Goal: Information Seeking & Learning: Learn about a topic

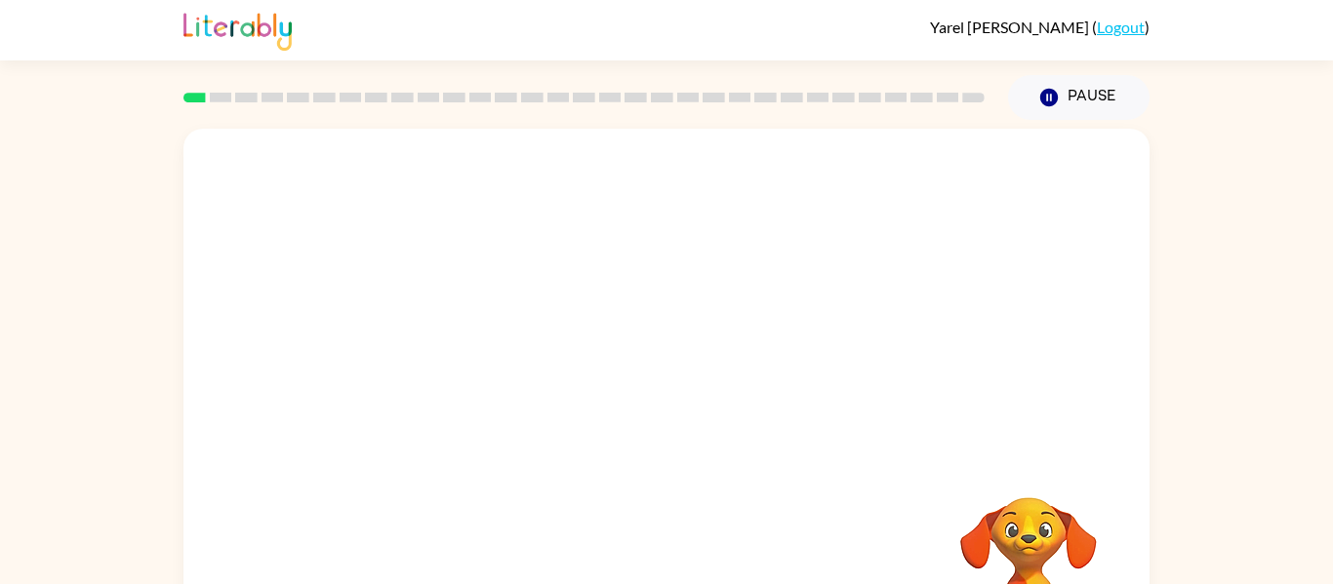
click at [567, 196] on video "Your browser must support playing .mp4 files to use Literably. Please try using…" at bounding box center [666, 293] width 966 height 328
click at [653, 418] on icon "button" at bounding box center [667, 417] width 34 height 34
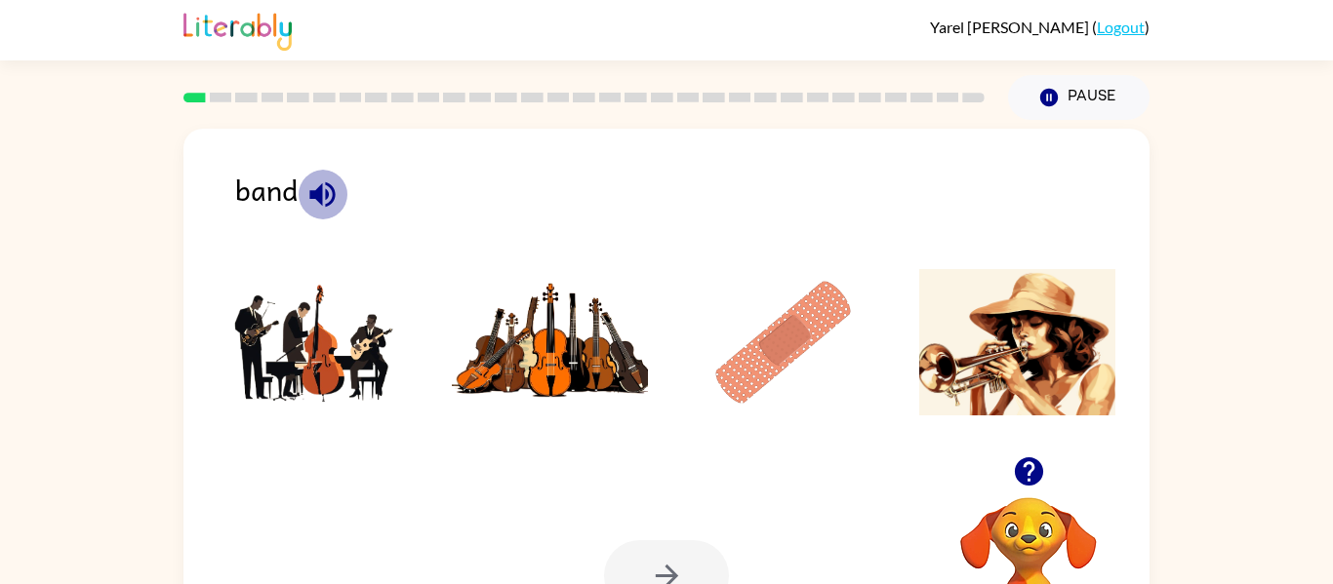
click at [338, 201] on icon "button" at bounding box center [322, 195] width 34 height 34
click at [806, 358] on img at bounding box center [783, 342] width 197 height 146
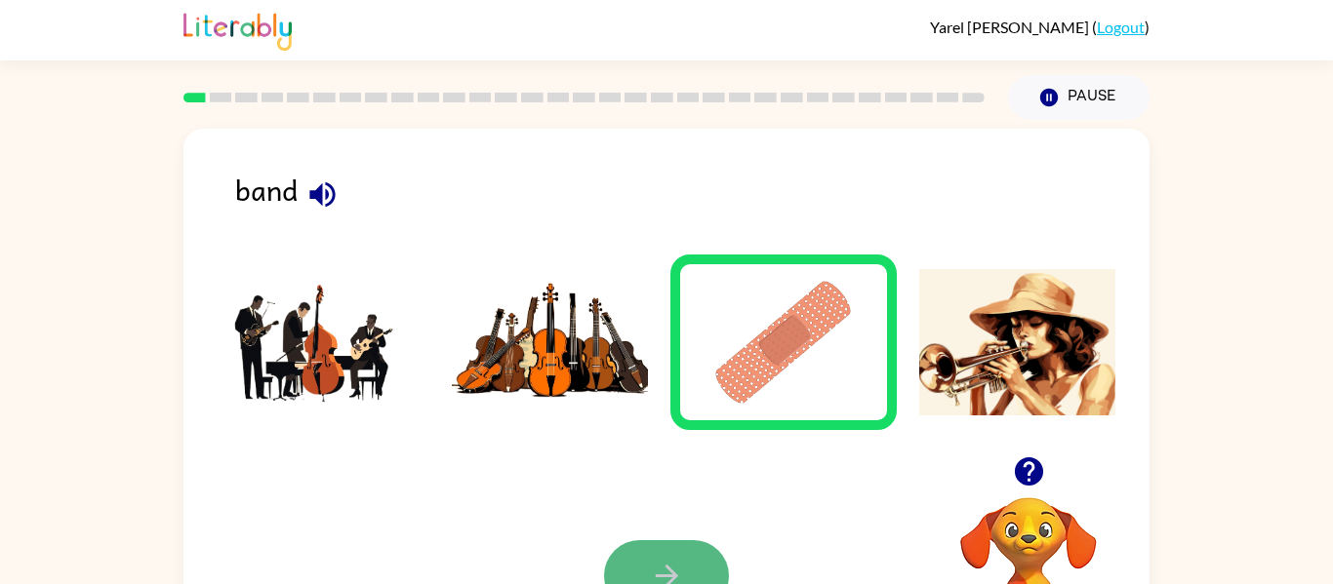
click at [671, 578] on icon "button" at bounding box center [667, 576] width 34 height 34
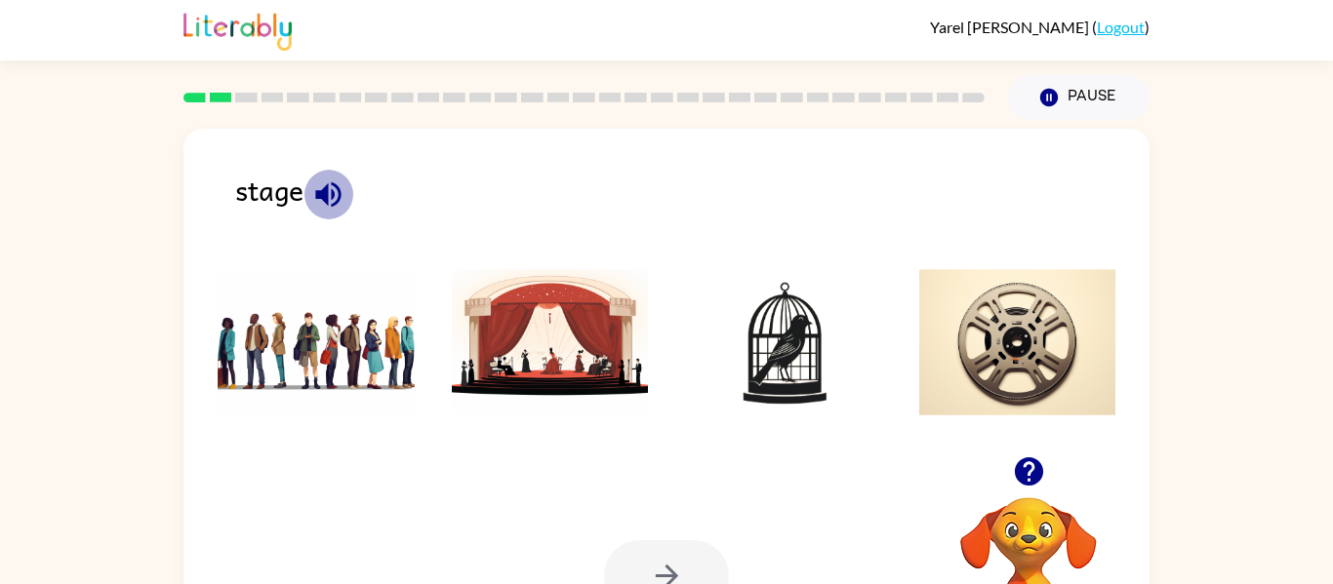
click at [336, 190] on icon "button" at bounding box center [328, 195] width 34 height 34
click at [602, 326] on img at bounding box center [550, 342] width 197 height 146
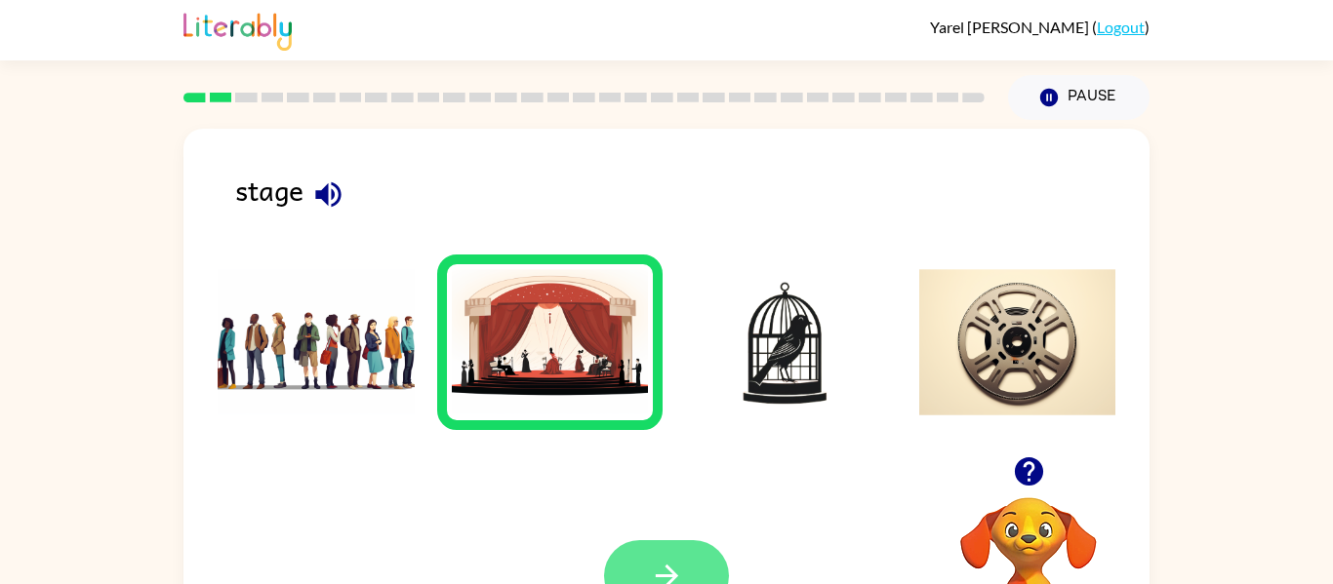
click at [681, 543] on button "button" at bounding box center [666, 576] width 125 height 71
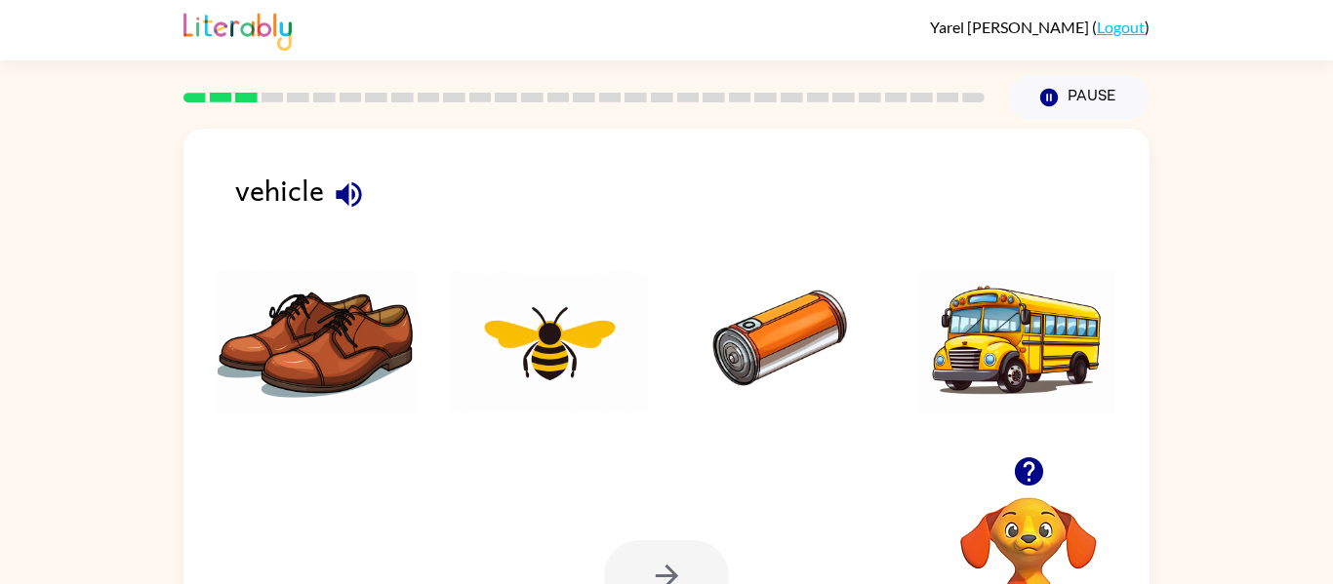
click at [342, 190] on icon "button" at bounding box center [348, 193] width 25 height 25
click at [354, 193] on icon "button" at bounding box center [349, 195] width 34 height 34
click at [796, 336] on img at bounding box center [783, 342] width 197 height 146
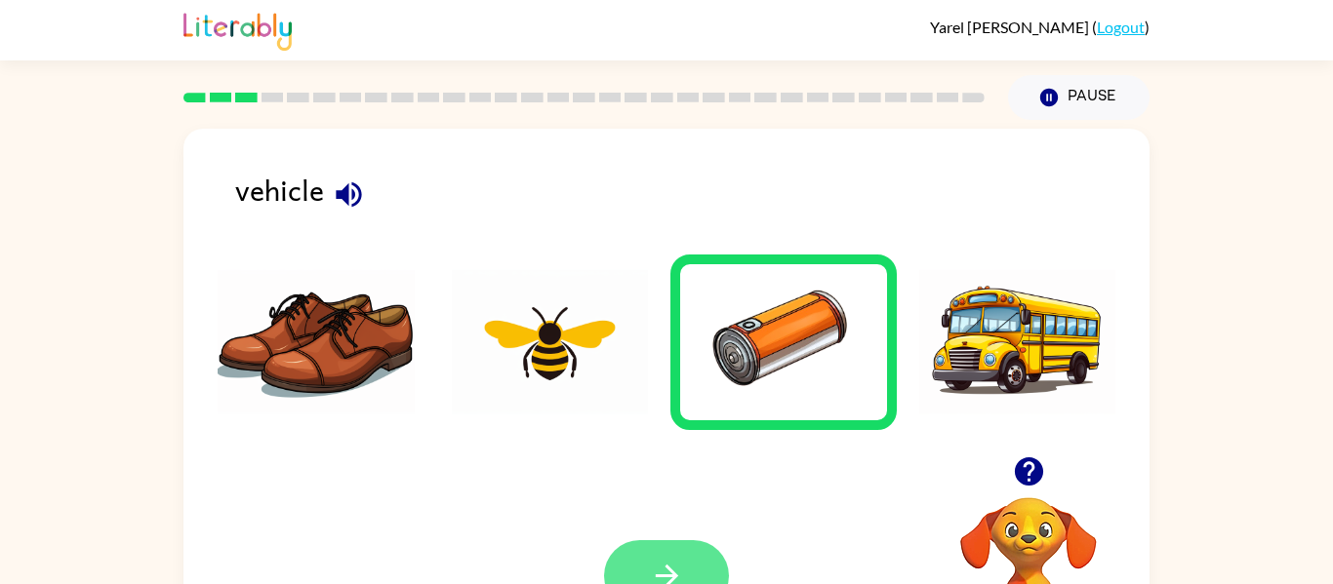
click at [696, 550] on button "button" at bounding box center [666, 576] width 125 height 71
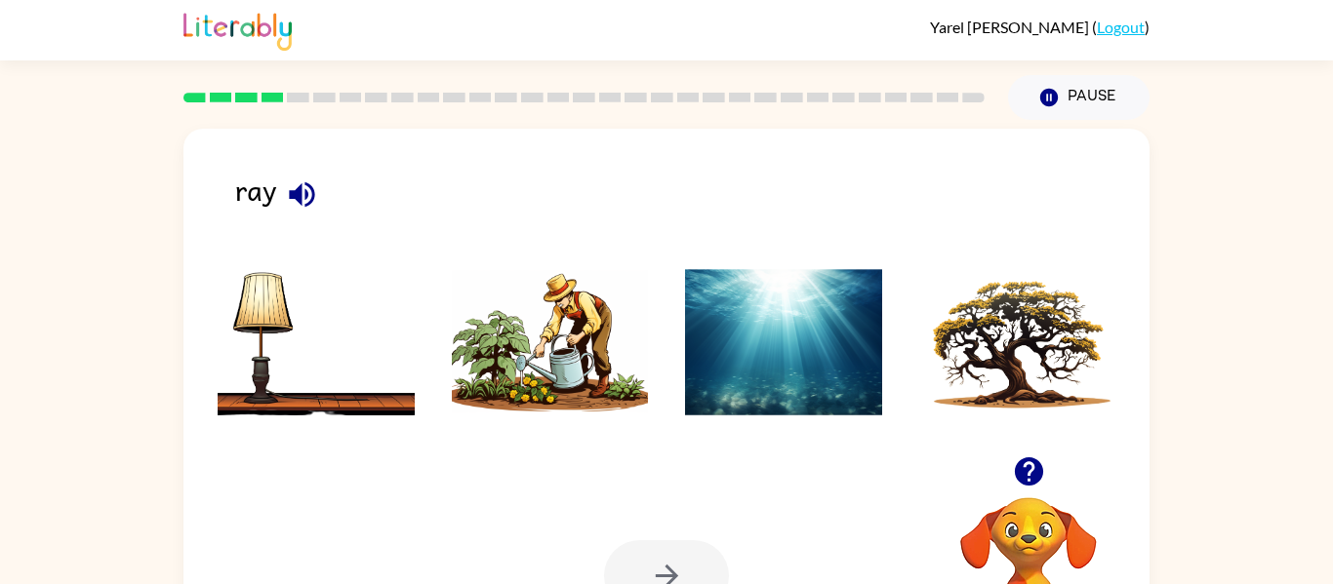
click at [301, 186] on icon "button" at bounding box center [301, 193] width 25 height 25
click at [490, 339] on img at bounding box center [550, 342] width 197 height 146
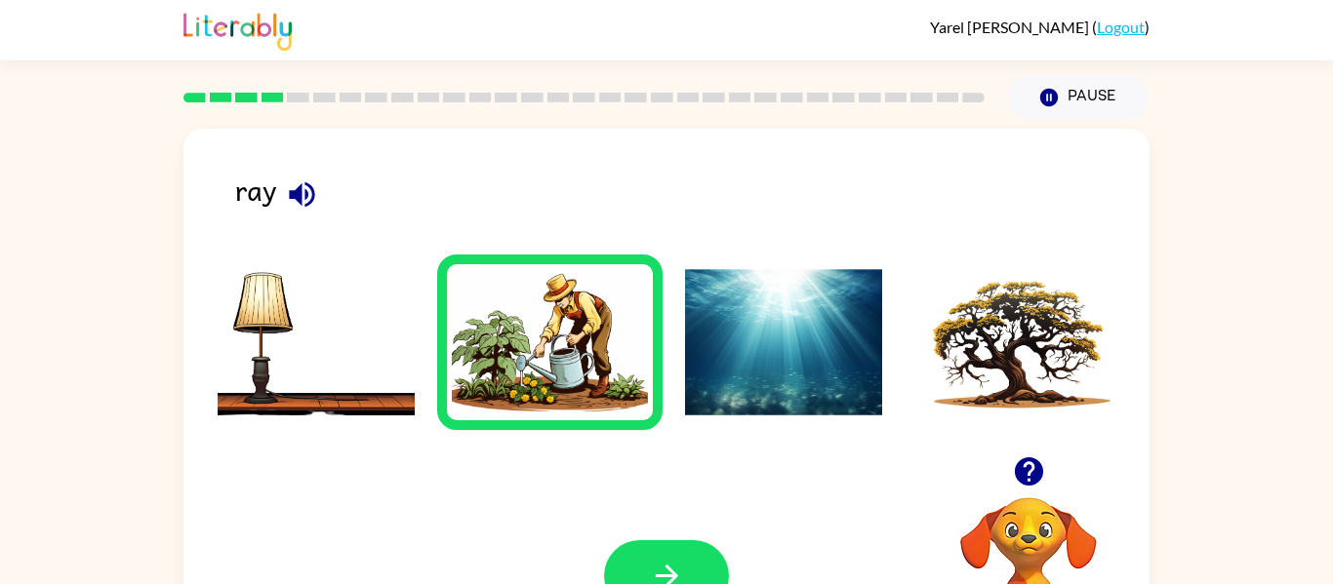
click at [655, 539] on div "Your browser must support playing .mp4 files to use Literably. Please try using…" at bounding box center [666, 576] width 966 height 220
click at [659, 561] on icon "button" at bounding box center [667, 576] width 34 height 34
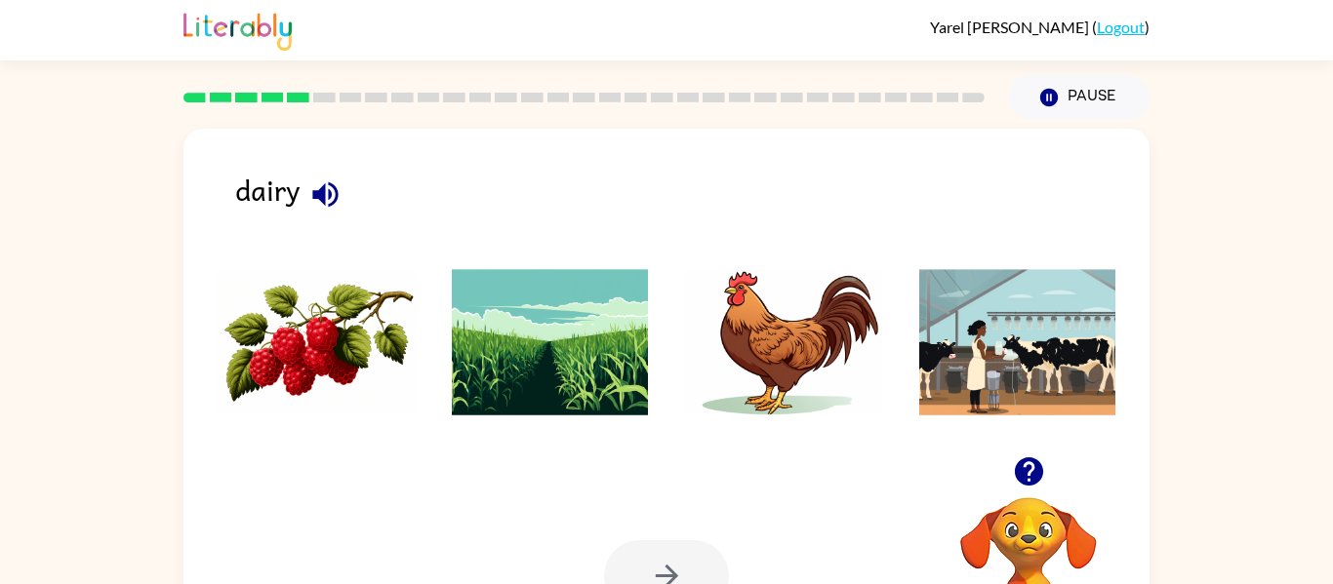
click at [319, 187] on icon "button" at bounding box center [325, 195] width 34 height 34
click at [375, 346] on img at bounding box center [316, 342] width 197 height 146
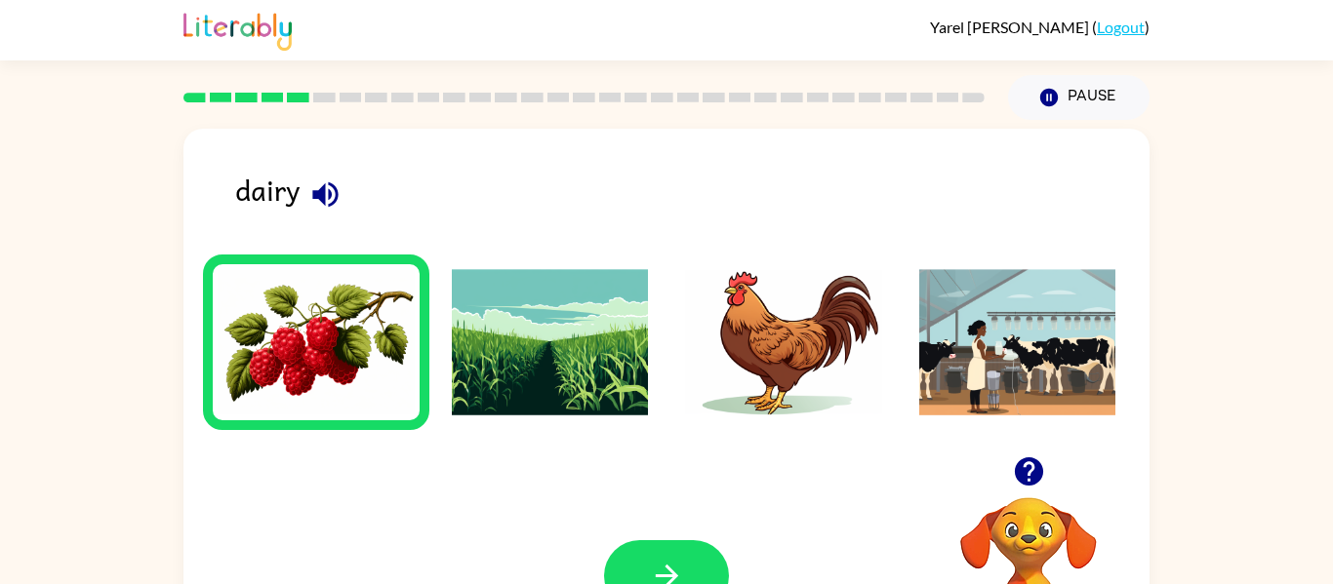
click at [618, 369] on img at bounding box center [550, 342] width 197 height 146
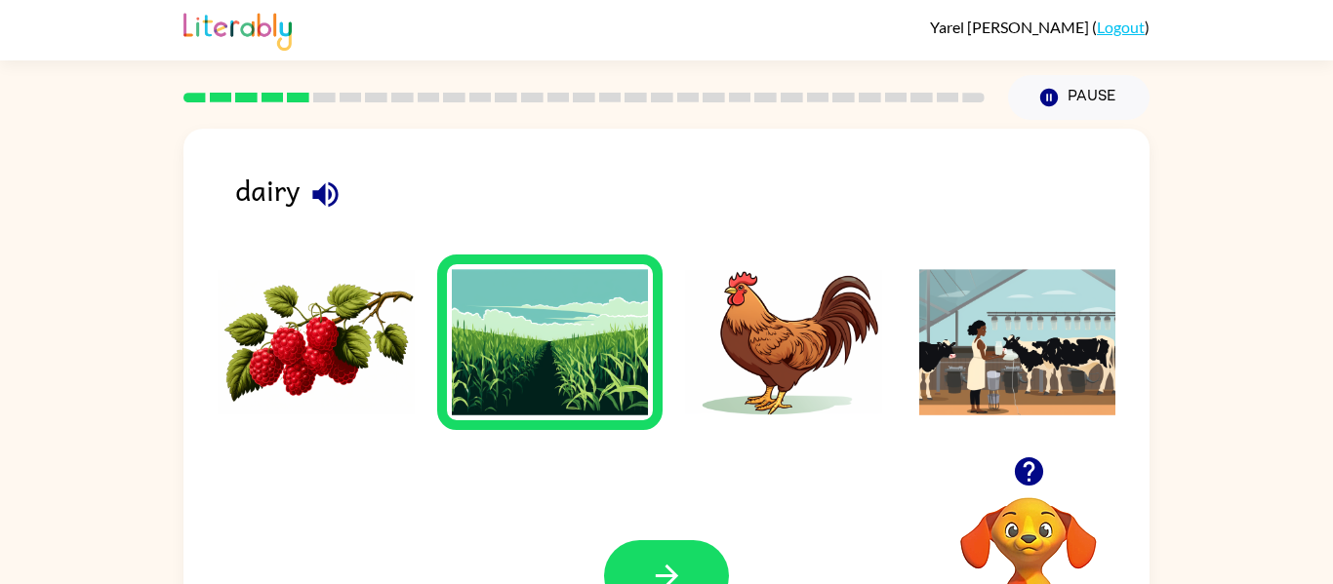
click at [330, 377] on img at bounding box center [316, 342] width 197 height 146
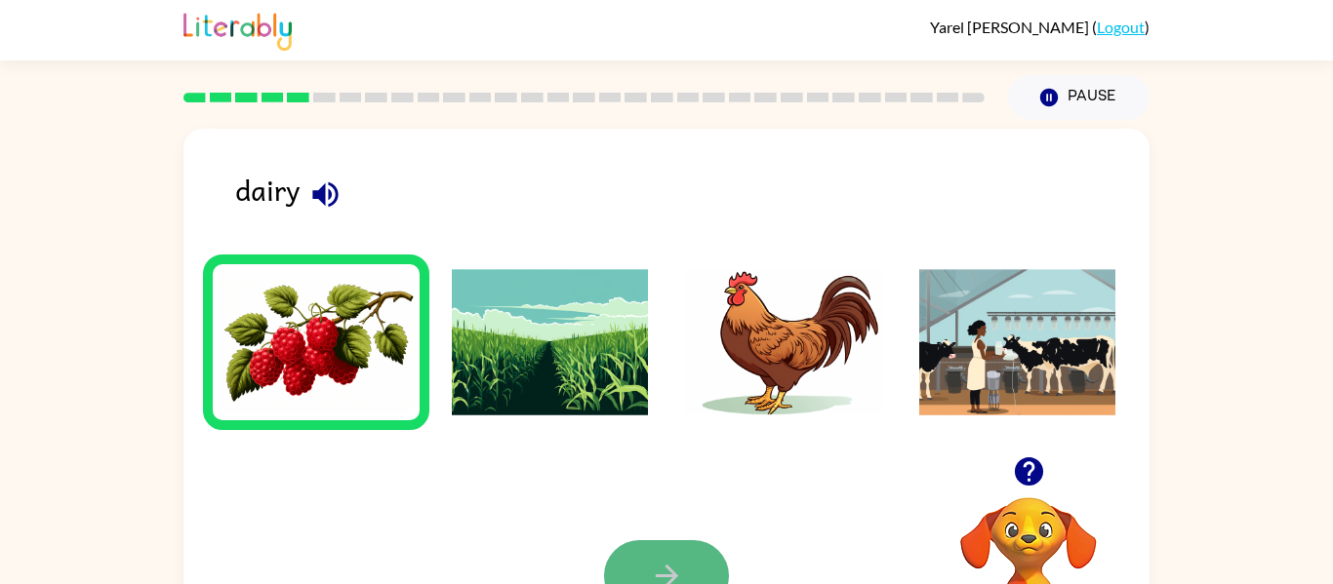
click at [724, 566] on button "button" at bounding box center [666, 576] width 125 height 71
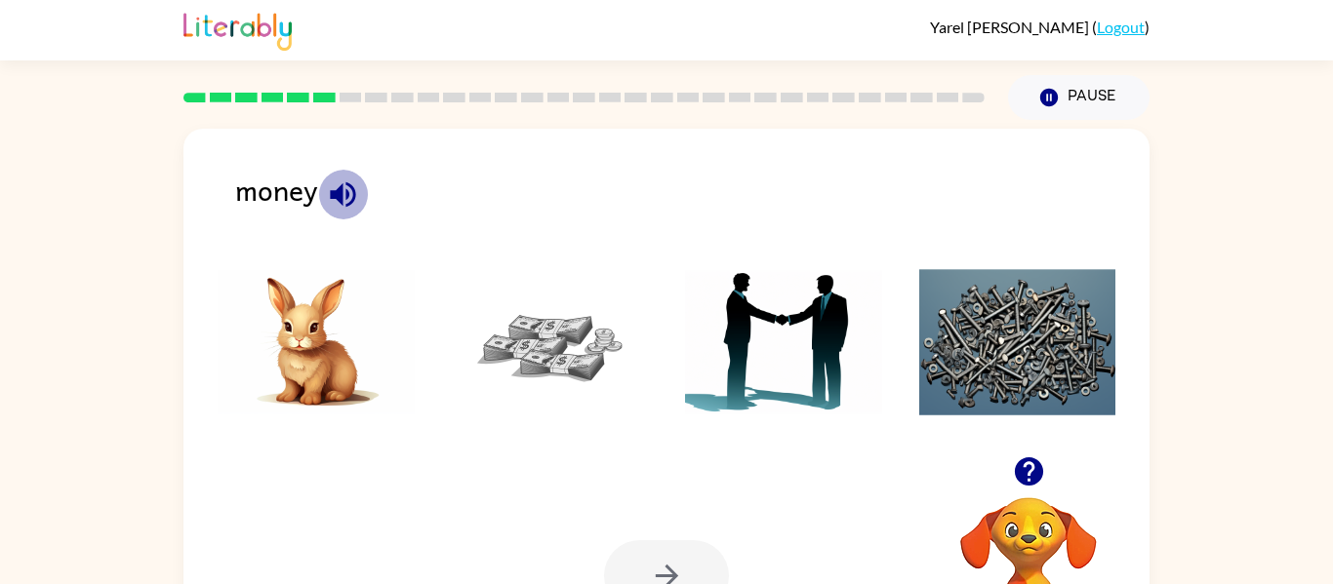
click at [328, 197] on icon "button" at bounding box center [343, 195] width 34 height 34
click at [613, 416] on li at bounding box center [550, 343] width 226 height 176
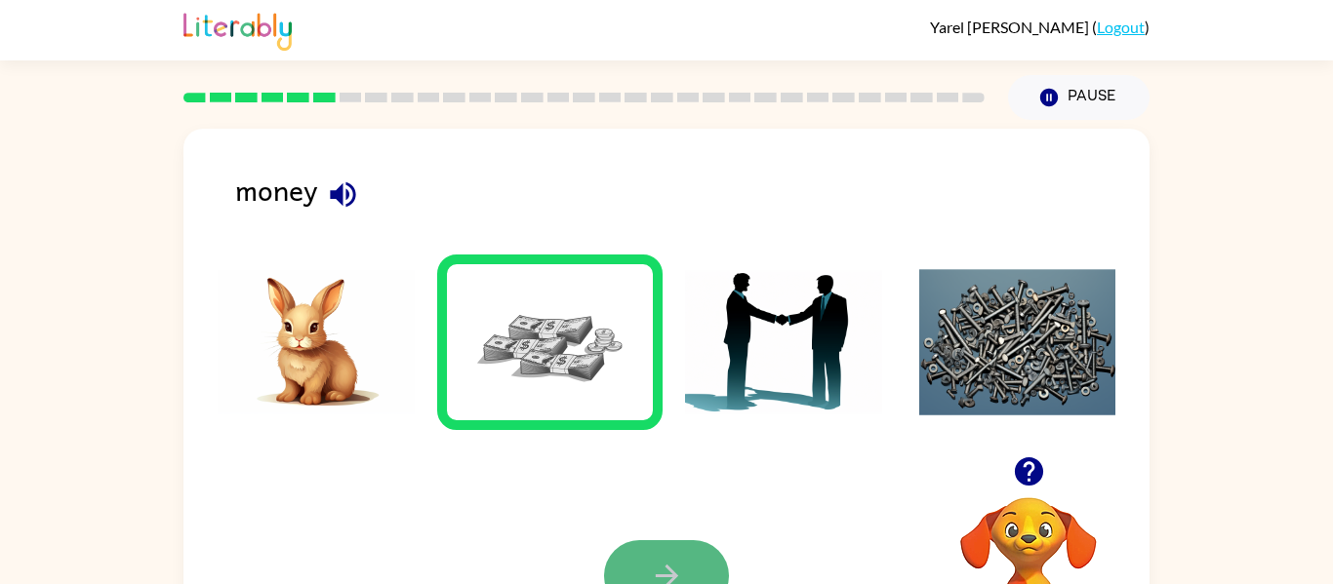
click at [651, 555] on button "button" at bounding box center [666, 576] width 125 height 71
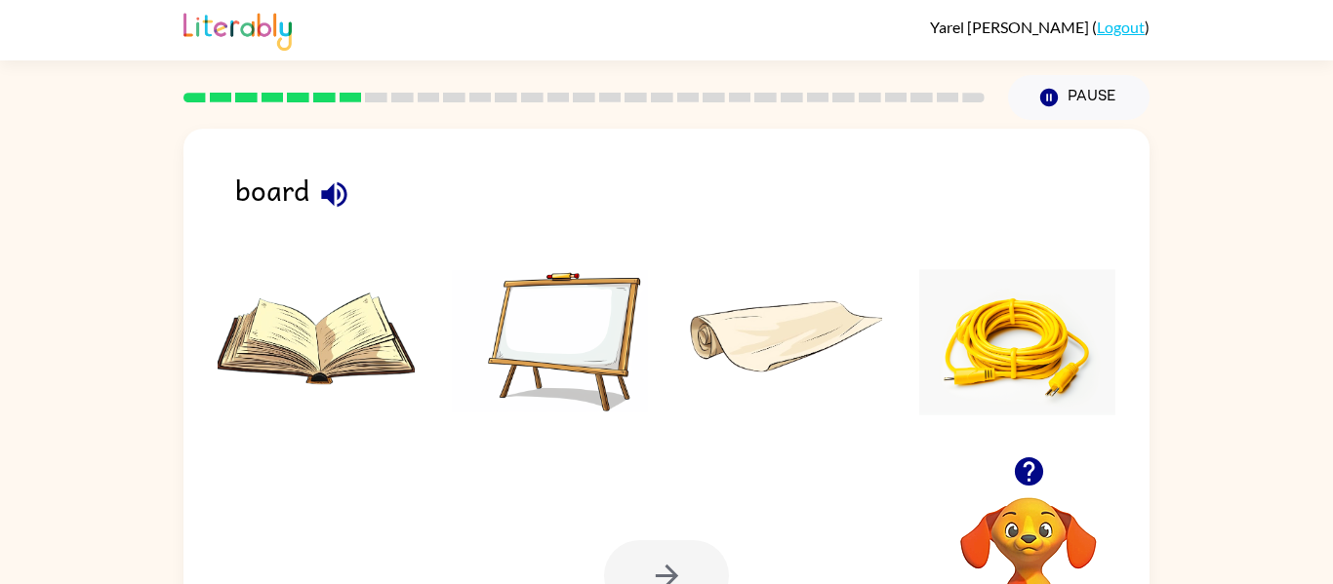
click at [559, 356] on img at bounding box center [550, 342] width 197 height 146
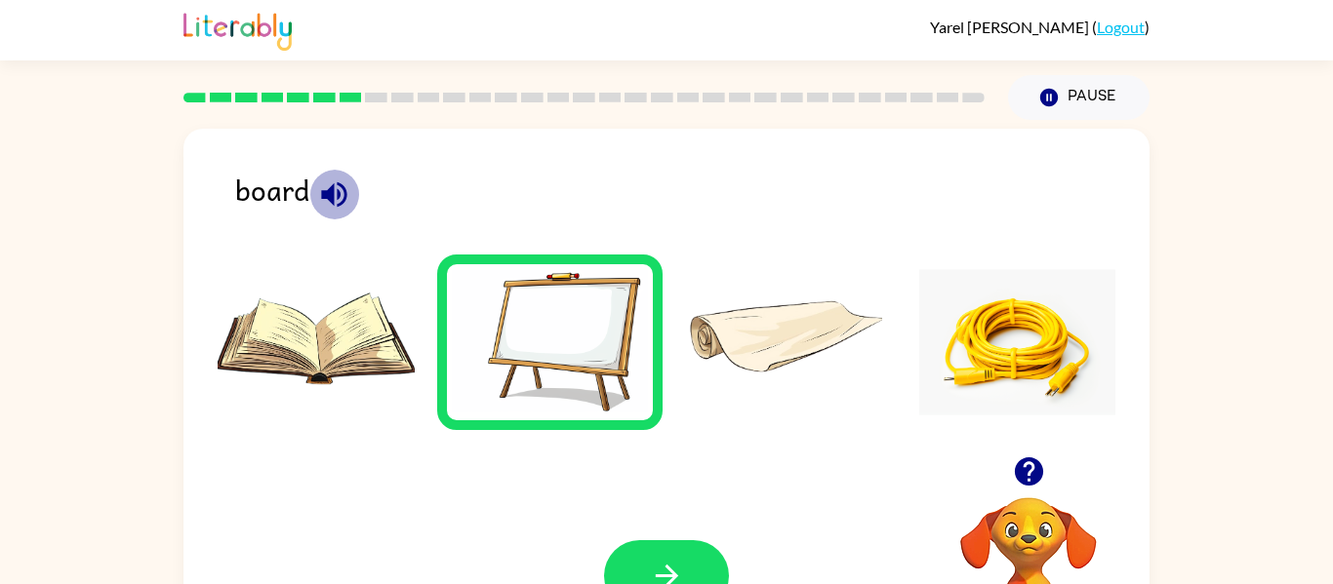
click at [340, 197] on icon "button" at bounding box center [334, 195] width 34 height 34
click at [327, 205] on icon "button" at bounding box center [334, 195] width 34 height 34
click at [495, 265] on li at bounding box center [550, 343] width 226 height 176
click at [690, 549] on button "button" at bounding box center [666, 576] width 125 height 71
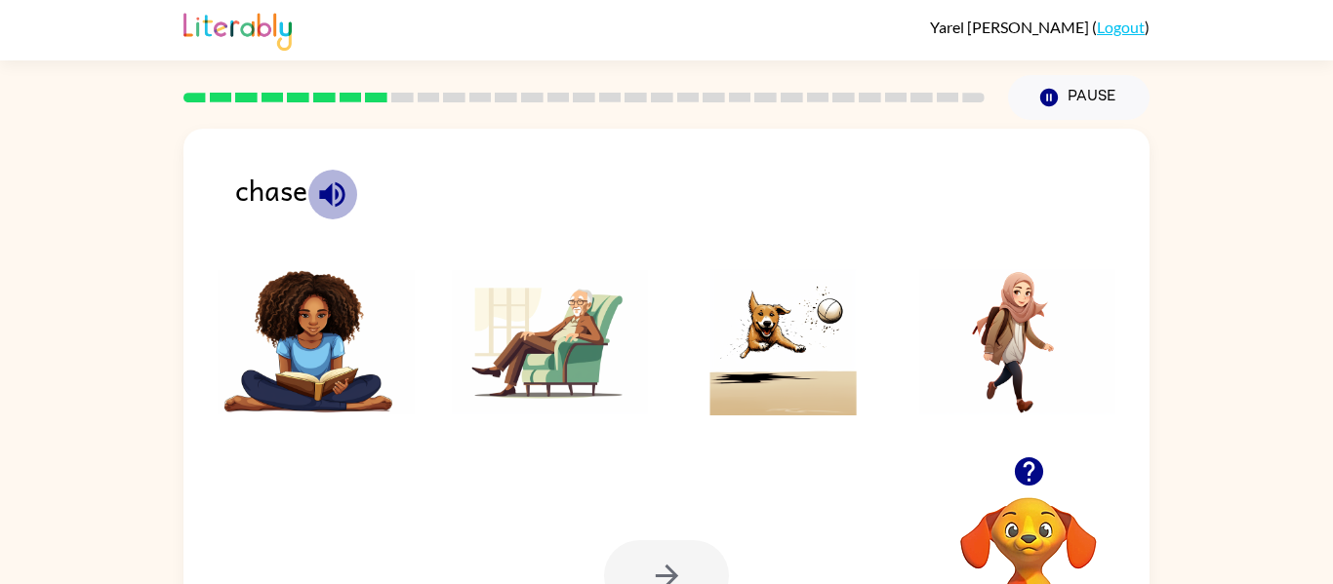
click at [337, 196] on icon "button" at bounding box center [331, 193] width 25 height 25
click at [873, 279] on img at bounding box center [783, 342] width 197 height 146
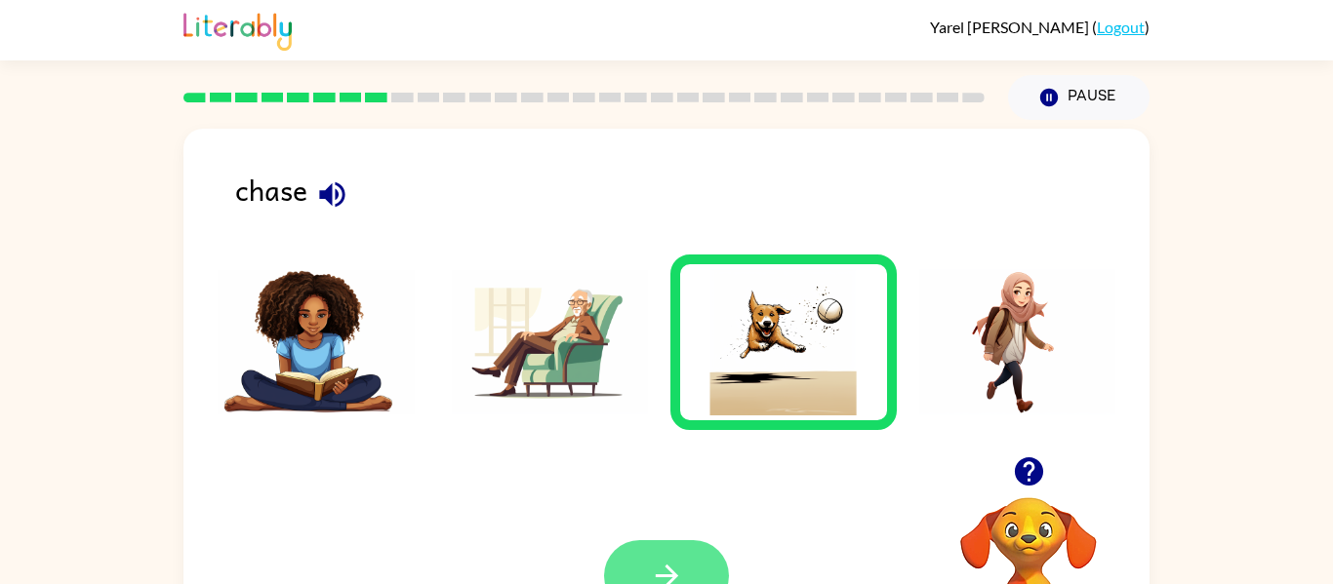
click at [690, 547] on button "button" at bounding box center [666, 576] width 125 height 71
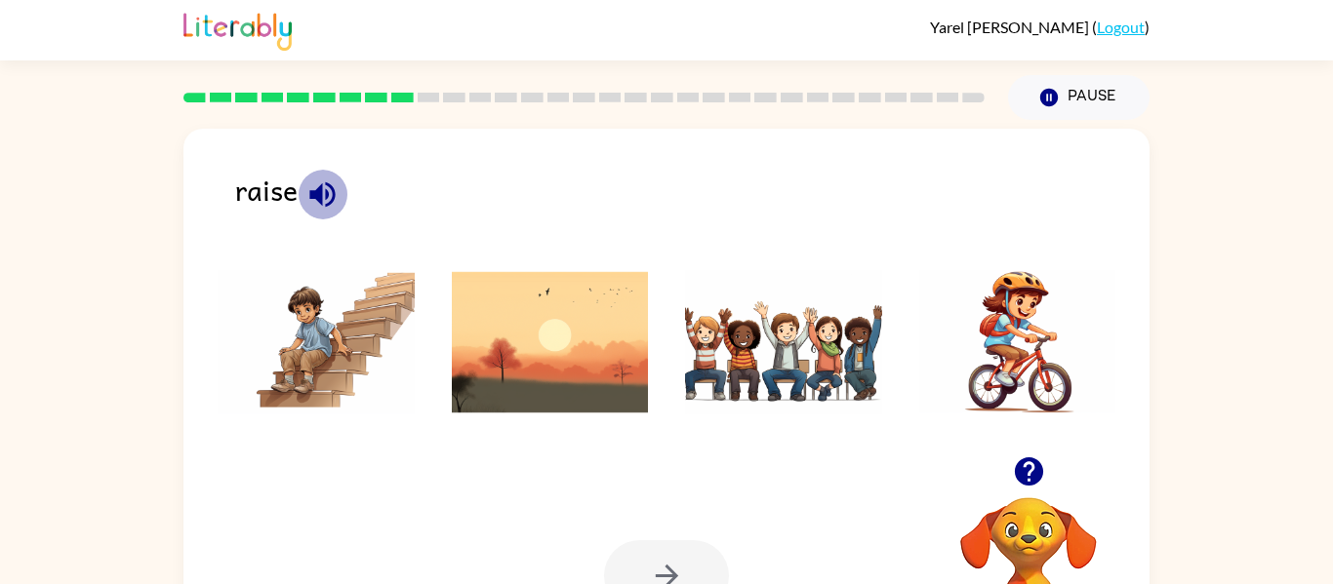
click at [324, 199] on icon "button" at bounding box center [322, 195] width 34 height 34
click at [296, 320] on img at bounding box center [316, 342] width 197 height 146
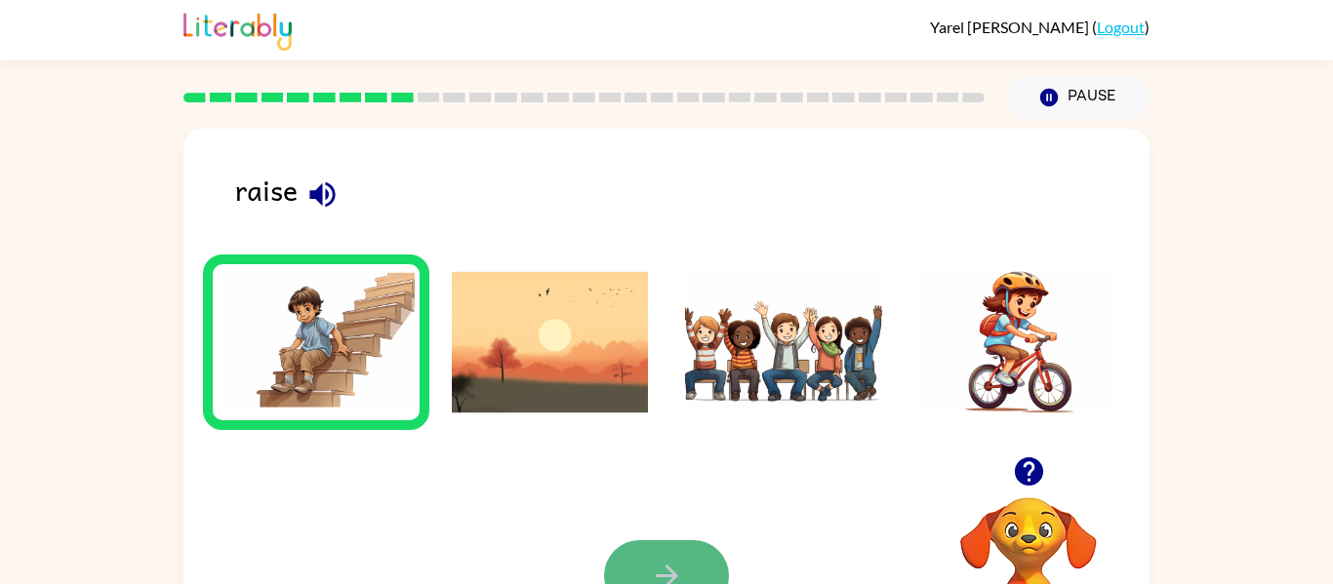
click at [650, 583] on icon "button" at bounding box center [667, 576] width 34 height 34
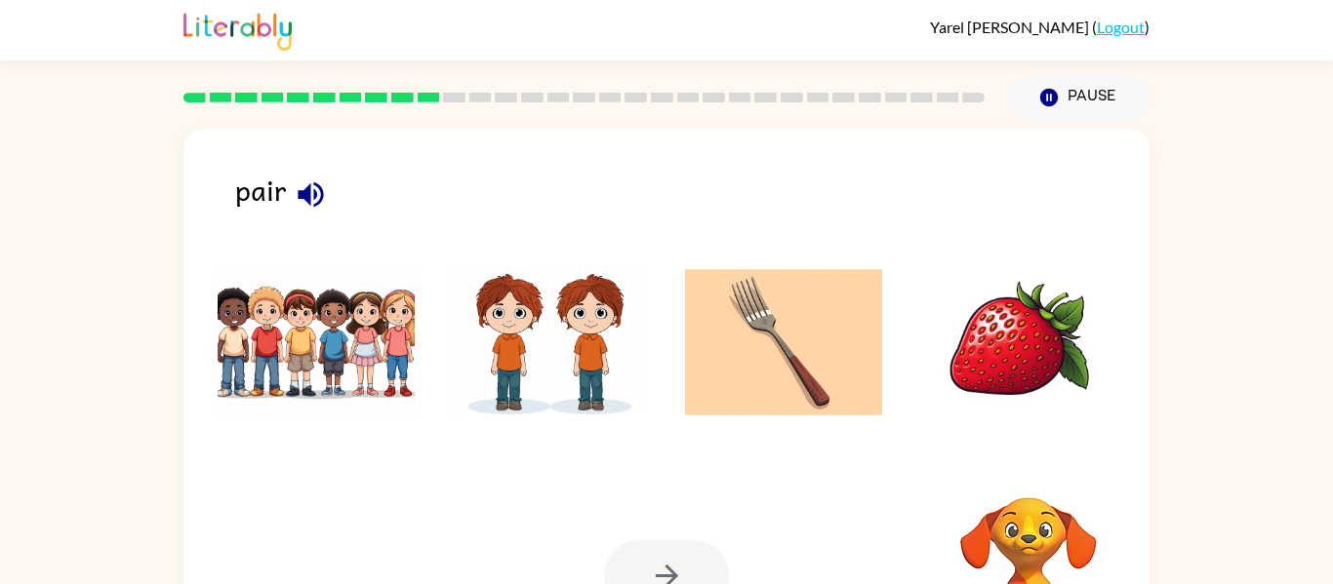
click at [650, 581] on div at bounding box center [666, 576] width 125 height 71
click at [309, 187] on icon "button" at bounding box center [310, 193] width 25 height 25
click at [316, 190] on icon "button" at bounding box center [311, 195] width 34 height 34
click at [799, 399] on img at bounding box center [783, 342] width 197 height 146
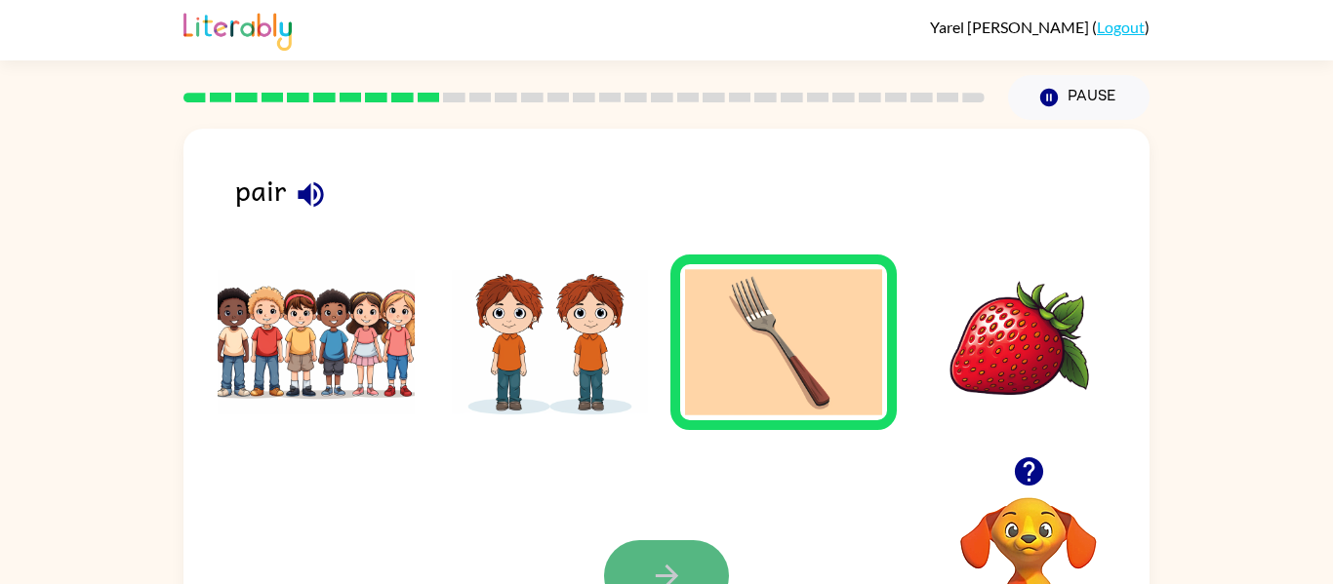
click at [676, 543] on button "button" at bounding box center [666, 576] width 125 height 71
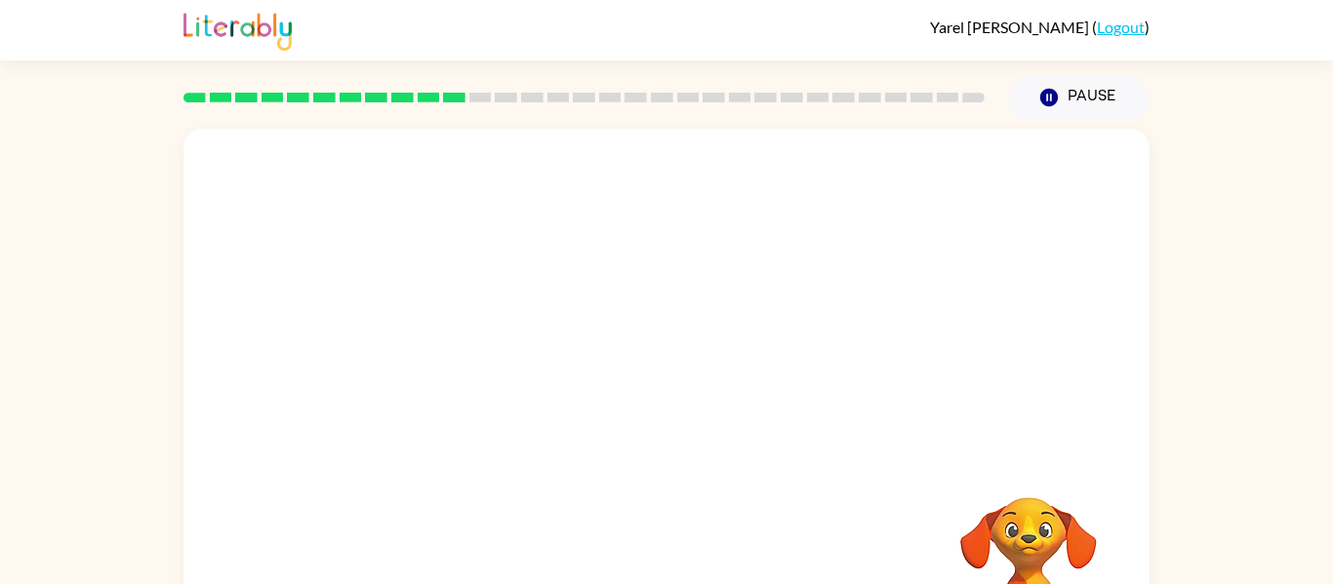
click at [676, 543] on div "Your browser must support playing .mp4 files to use Literably. Please try using…" at bounding box center [666, 407] width 966 height 557
click at [494, 253] on video "Your browser must support playing .mp4 files to use Literably. Please try using…" at bounding box center [666, 293] width 966 height 328
click at [494, 255] on video "Your browser must support playing .mp4 files to use Literably. Please try using…" at bounding box center [666, 293] width 966 height 328
click at [495, 252] on video "Your browser must support playing .mp4 files to use Literably. Please try using…" at bounding box center [666, 293] width 966 height 328
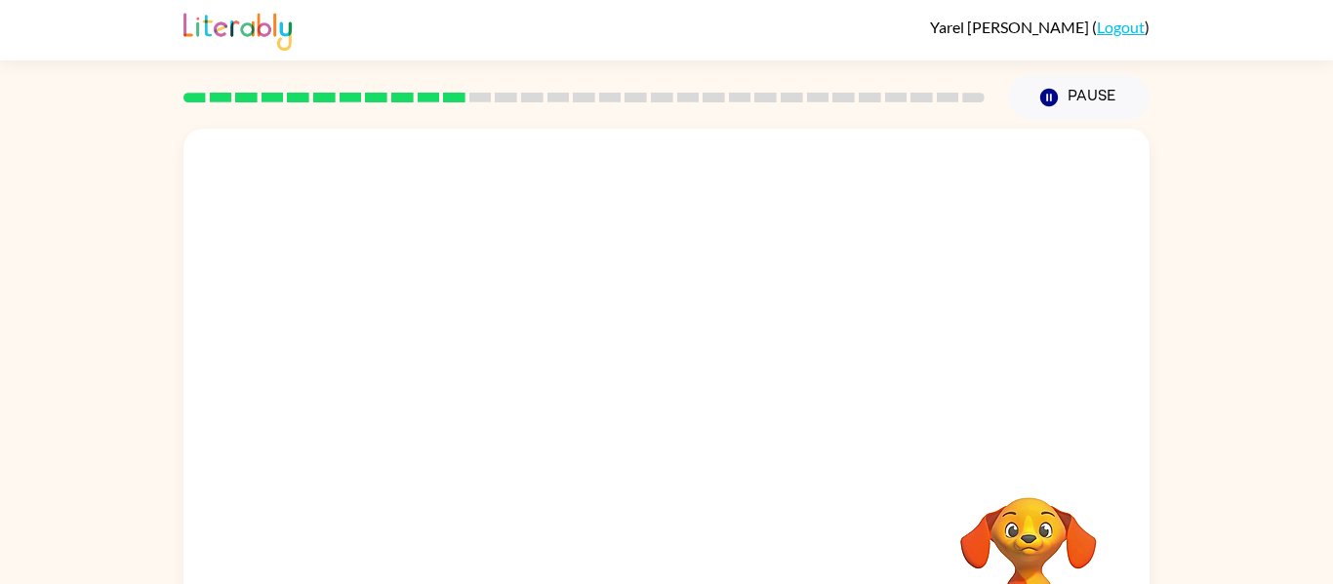
click at [921, 180] on video "Your browser must support playing .mp4 files to use Literably. Please try using…" at bounding box center [666, 293] width 966 height 328
drag, startPoint x: 454, startPoint y: 379, endPoint x: 598, endPoint y: 210, distance: 222.1
click at [598, 210] on video "Your browser must support playing .mp4 files to use Literably. Please try using…" at bounding box center [666, 293] width 966 height 328
click at [692, 425] on div at bounding box center [666, 417] width 125 height 71
click at [648, 440] on button "button" at bounding box center [666, 417] width 125 height 71
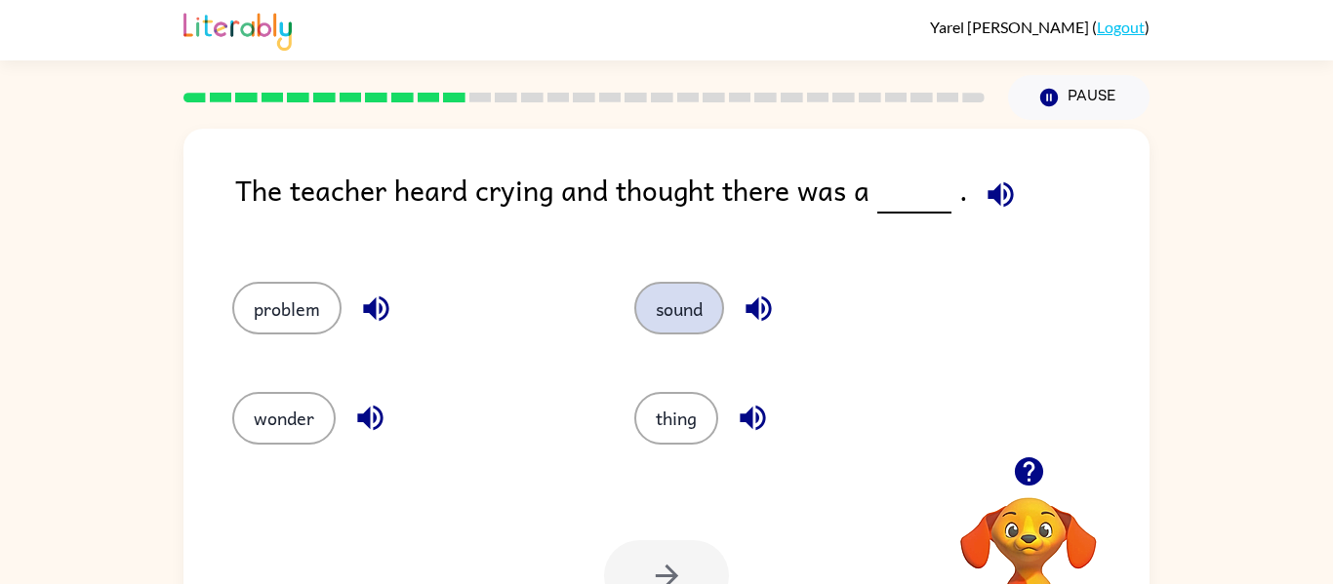
click at [668, 325] on button "sound" at bounding box center [679, 308] width 90 height 53
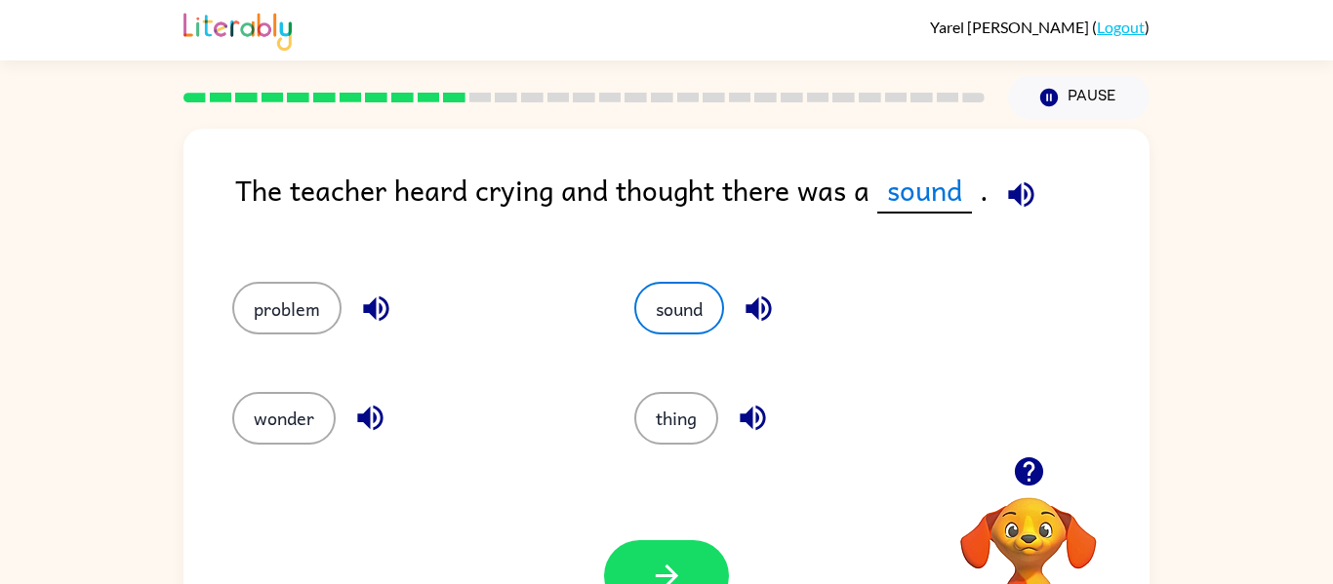
click at [940, 214] on div "The teacher heard crying and thought there was a sound ." at bounding box center [692, 205] width 914 height 75
click at [926, 196] on span "sound" at bounding box center [924, 191] width 95 height 46
click at [686, 566] on button "button" at bounding box center [666, 576] width 125 height 71
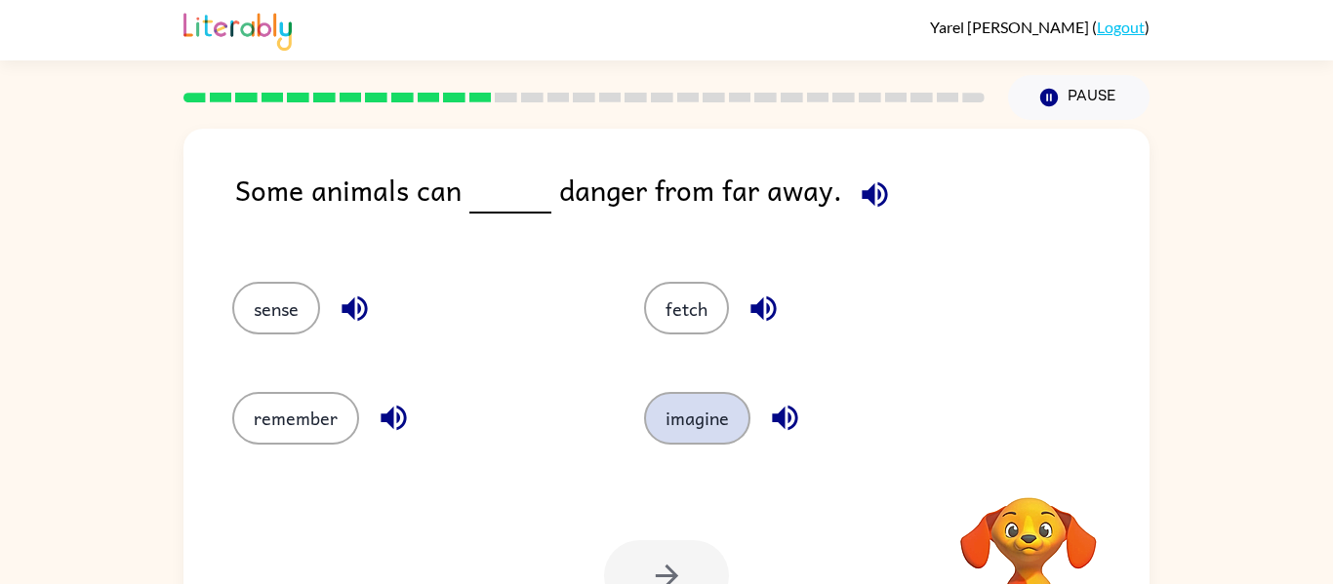
click at [683, 436] on button "imagine" at bounding box center [697, 418] width 106 height 53
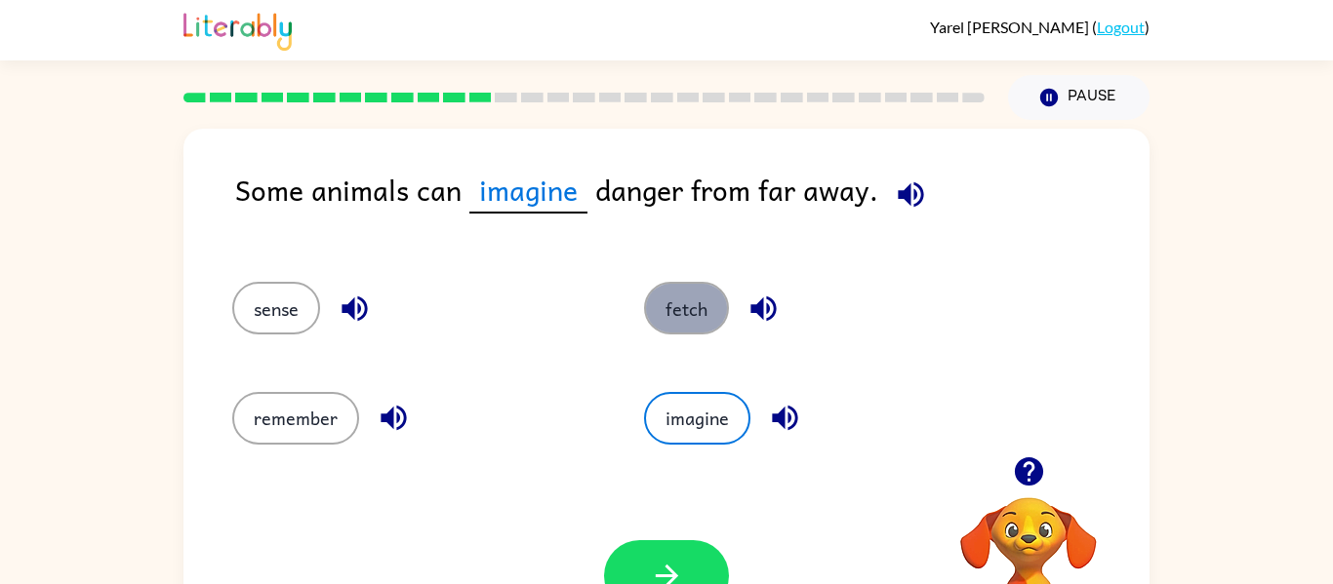
click at [663, 325] on button "fetch" at bounding box center [686, 308] width 85 height 53
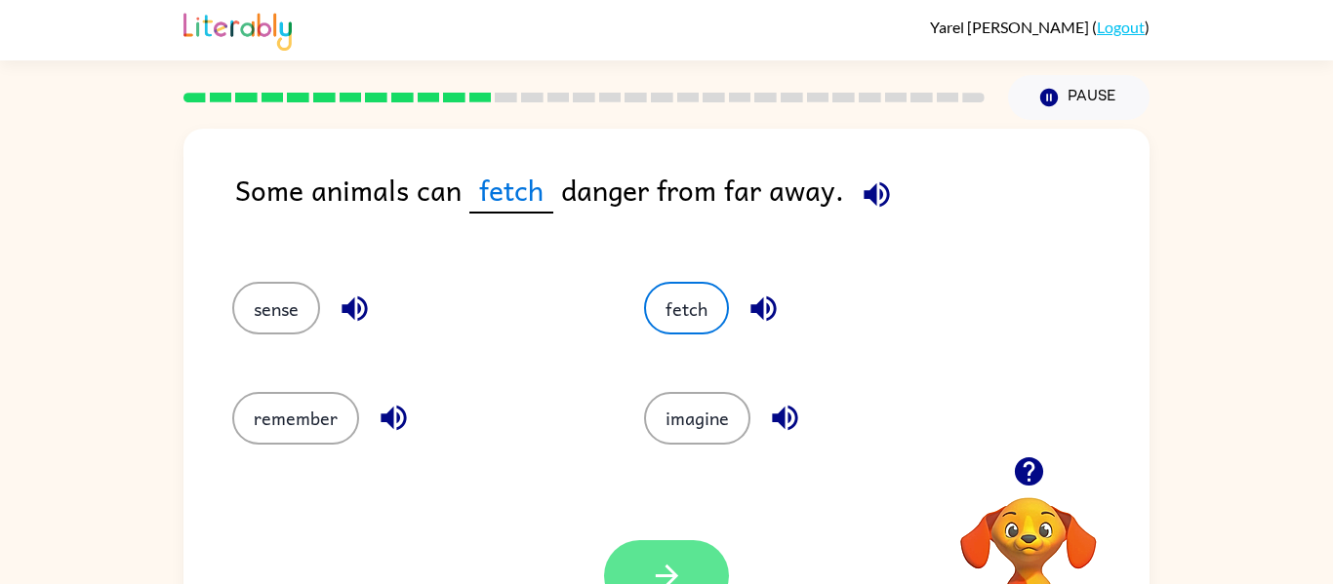
click at [659, 570] on icon "button" at bounding box center [667, 576] width 34 height 34
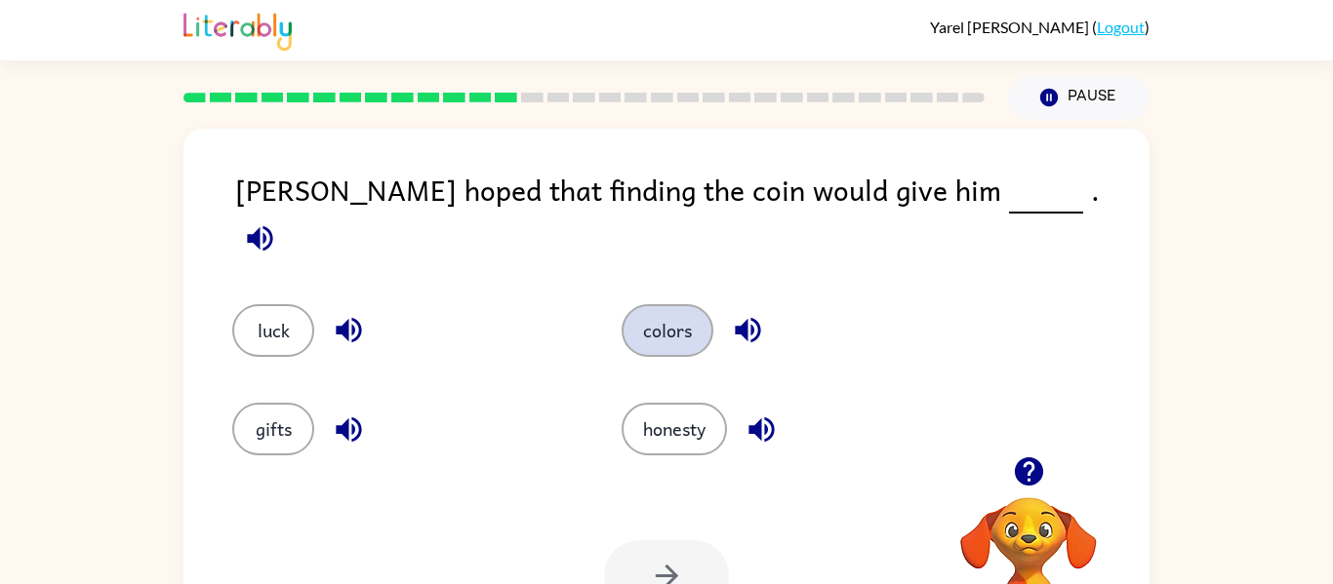
click at [698, 304] on button "colors" at bounding box center [668, 330] width 92 height 53
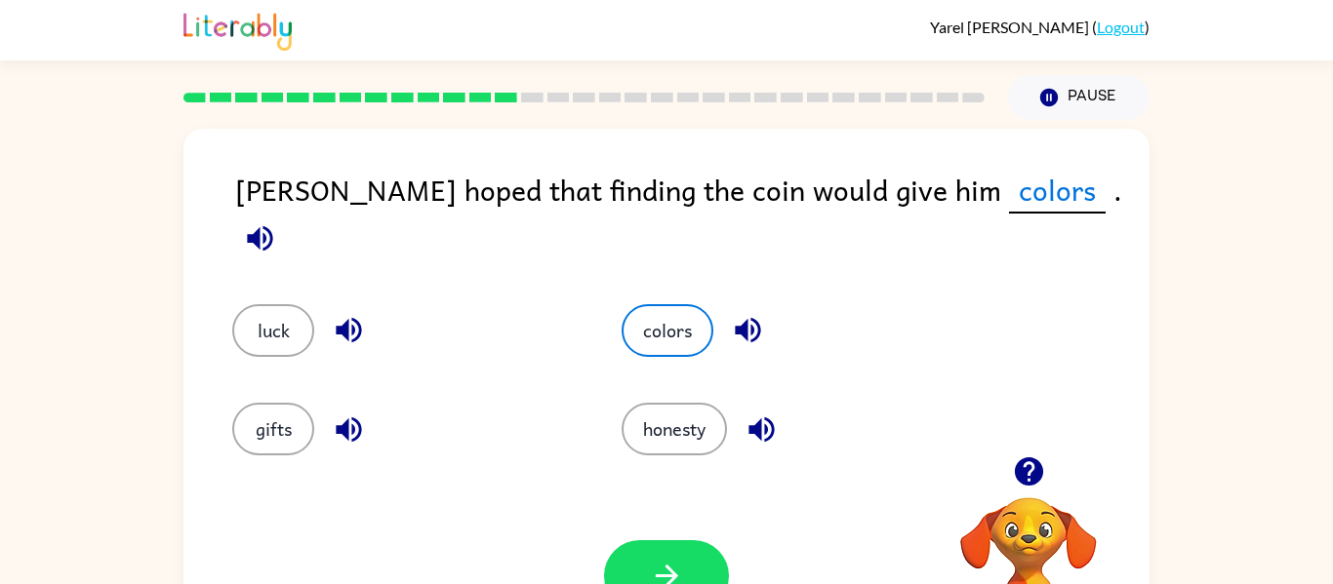
click at [671, 199] on div "[PERSON_NAME] hoped that finding the coin would give him colors ." at bounding box center [692, 217] width 914 height 98
click at [666, 204] on div "[PERSON_NAME] hoped that finding the coin would give him colors ." at bounding box center [692, 217] width 914 height 98
click at [644, 181] on div "[PERSON_NAME] hoped that finding the coin would give him colors ." at bounding box center [692, 217] width 914 height 98
click at [696, 568] on button "button" at bounding box center [666, 576] width 125 height 71
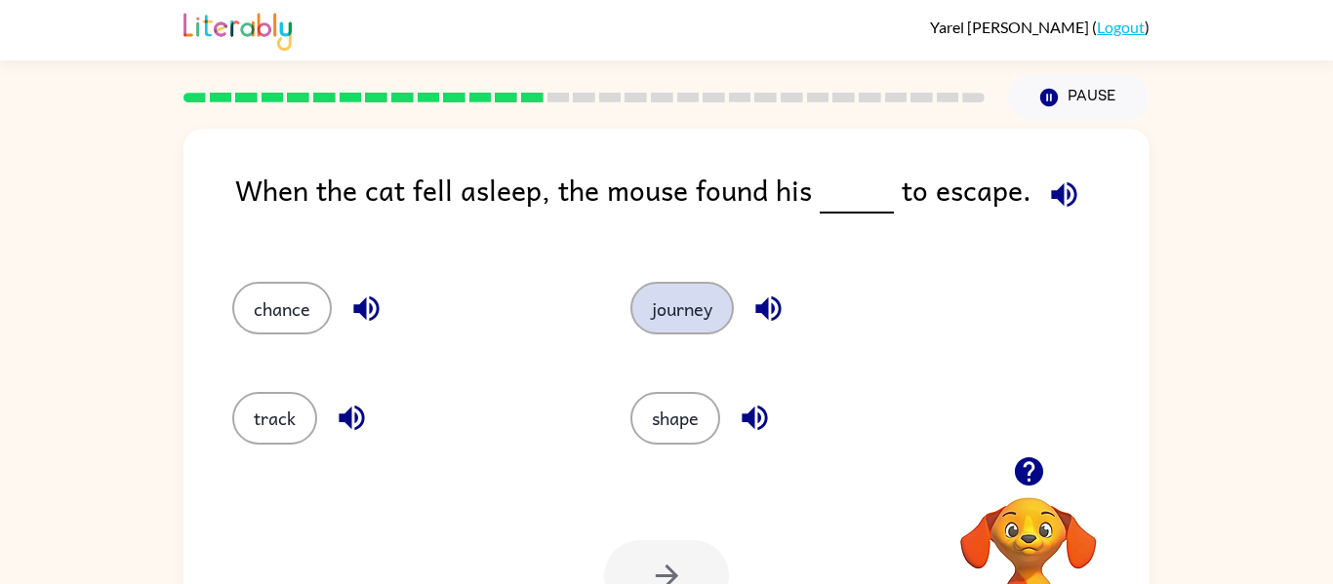
click at [667, 320] on button "journey" at bounding box center [681, 308] width 103 height 53
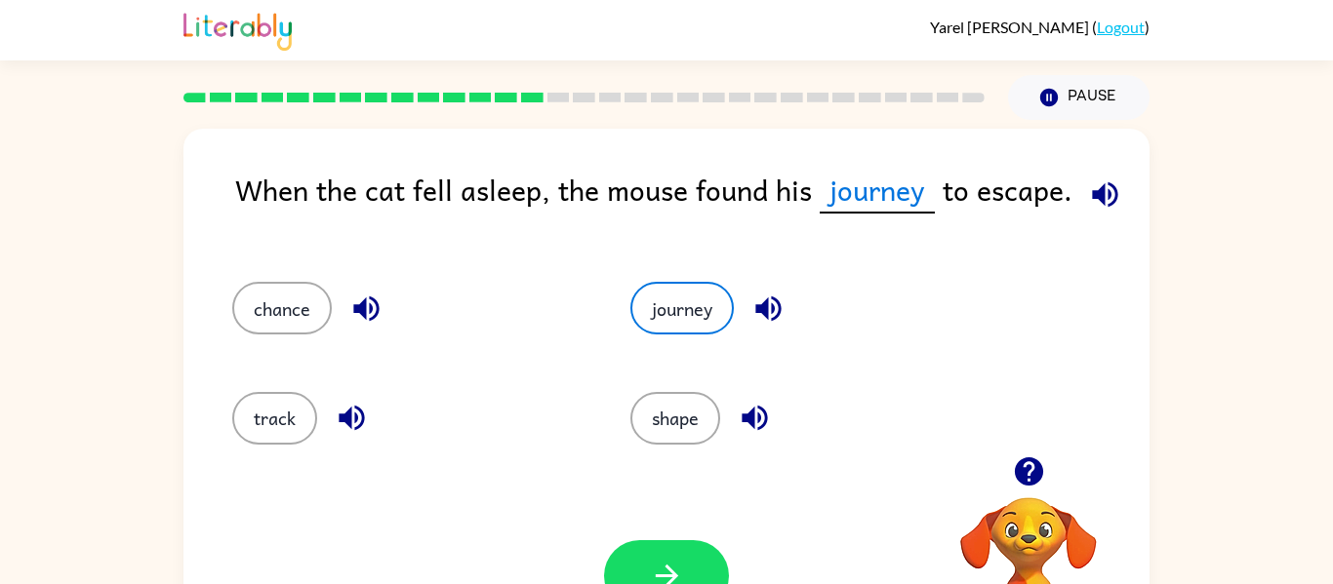
click at [865, 191] on span "journey" at bounding box center [877, 191] width 115 height 46
click at [678, 553] on button "button" at bounding box center [666, 576] width 125 height 71
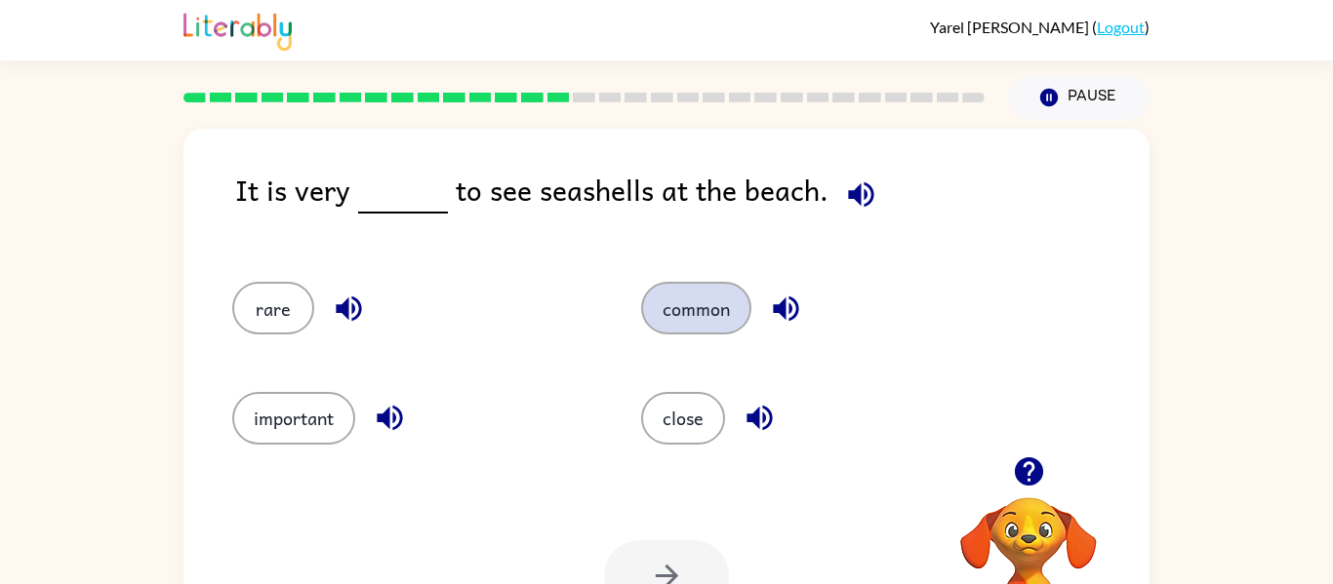
click at [731, 287] on button "common" at bounding box center [696, 308] width 110 height 53
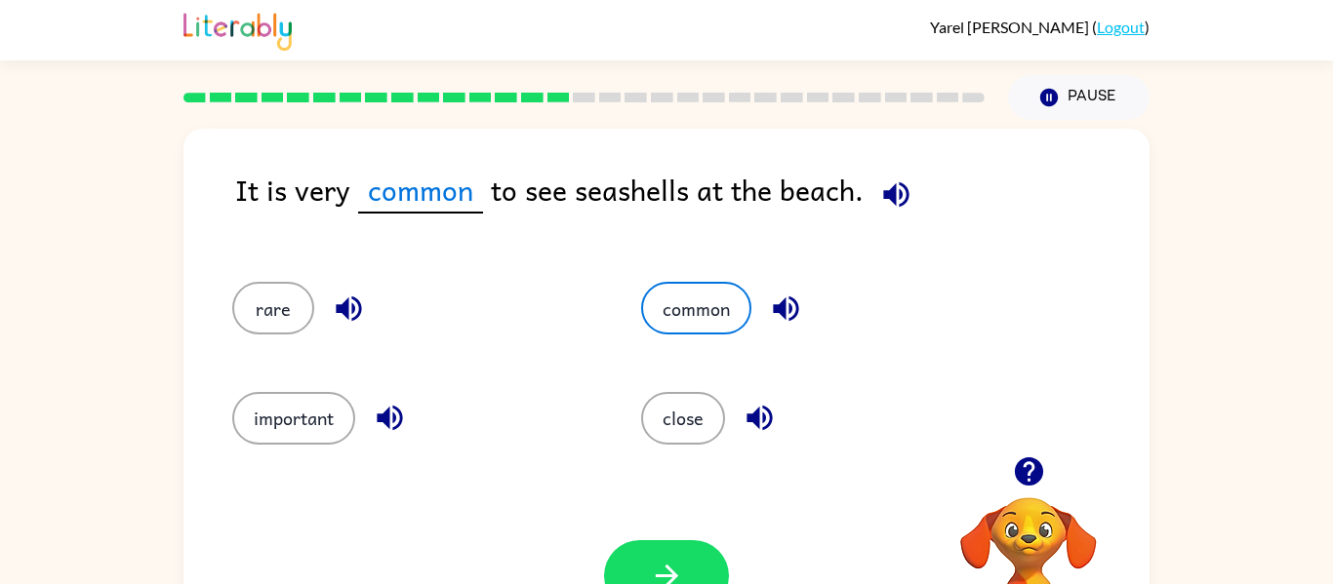
click at [420, 191] on span "common" at bounding box center [420, 191] width 125 height 46
click at [695, 572] on button "button" at bounding box center [666, 576] width 125 height 71
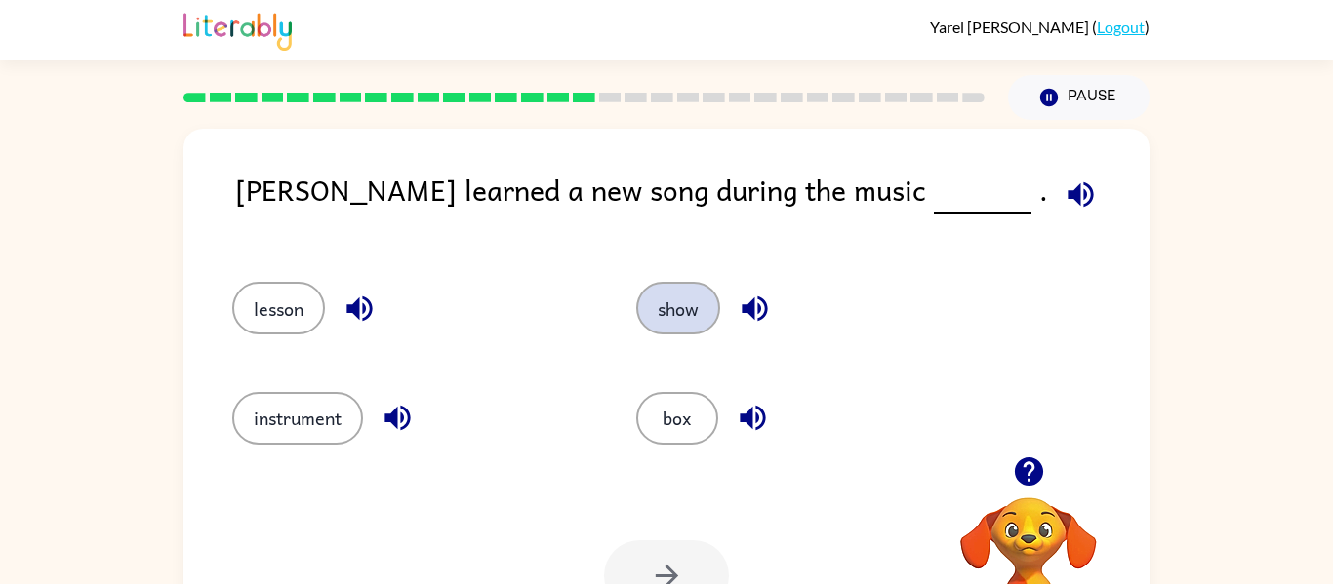
click at [672, 325] on button "show" at bounding box center [678, 308] width 84 height 53
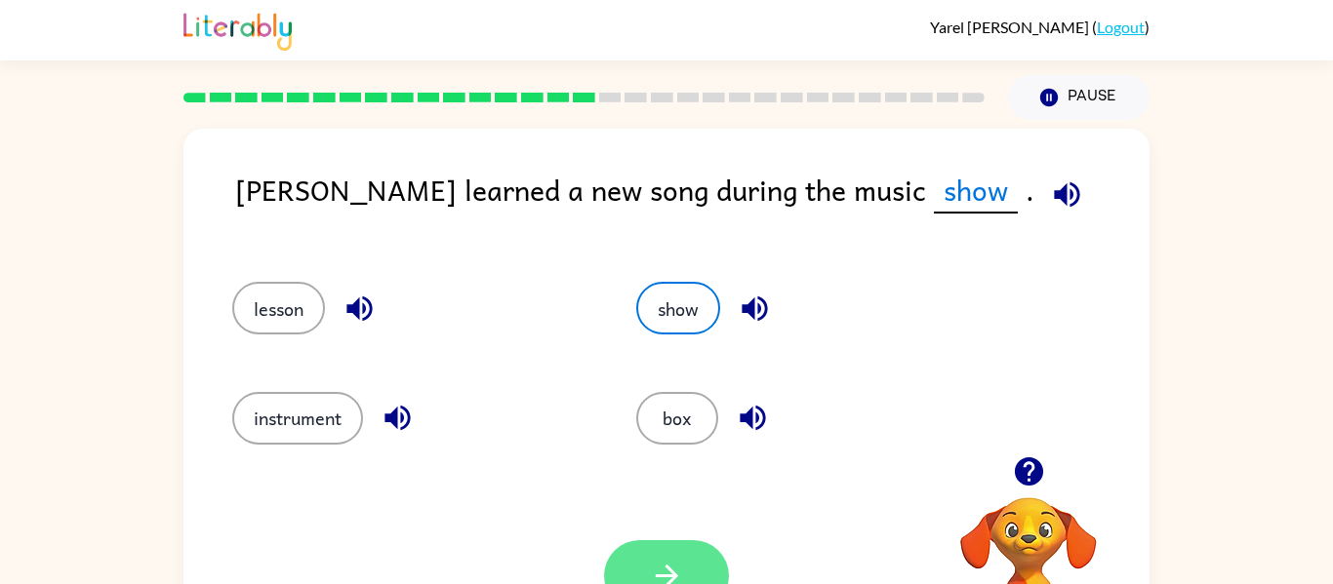
click at [681, 567] on icon "button" at bounding box center [667, 576] width 34 height 34
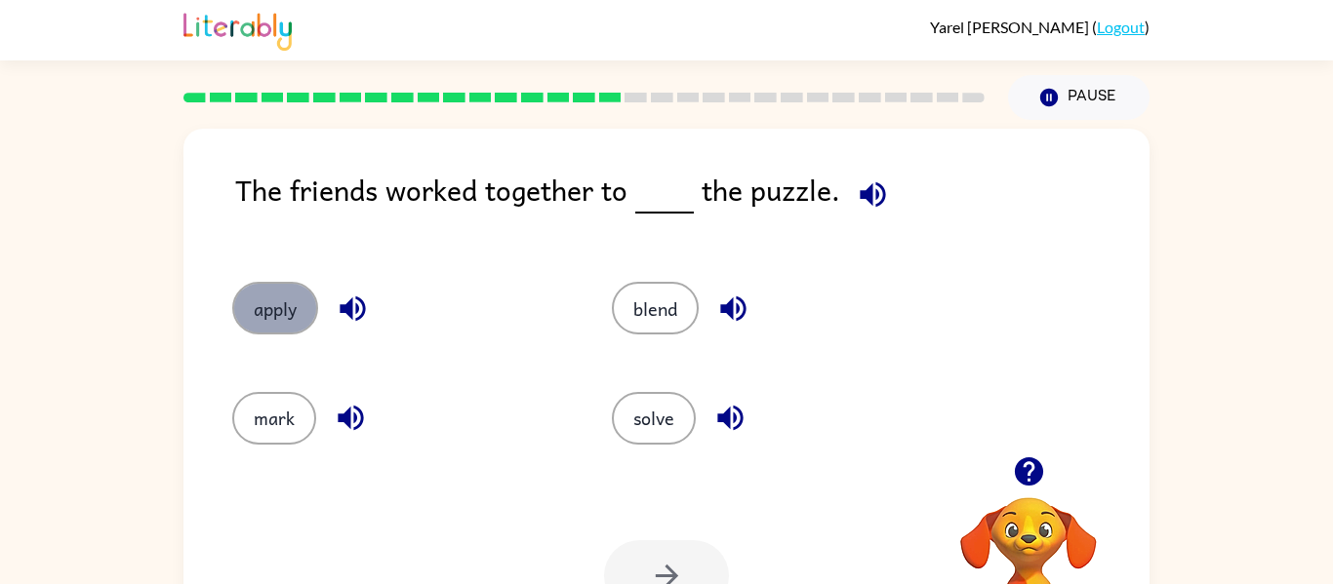
click at [281, 292] on button "apply" at bounding box center [275, 308] width 86 height 53
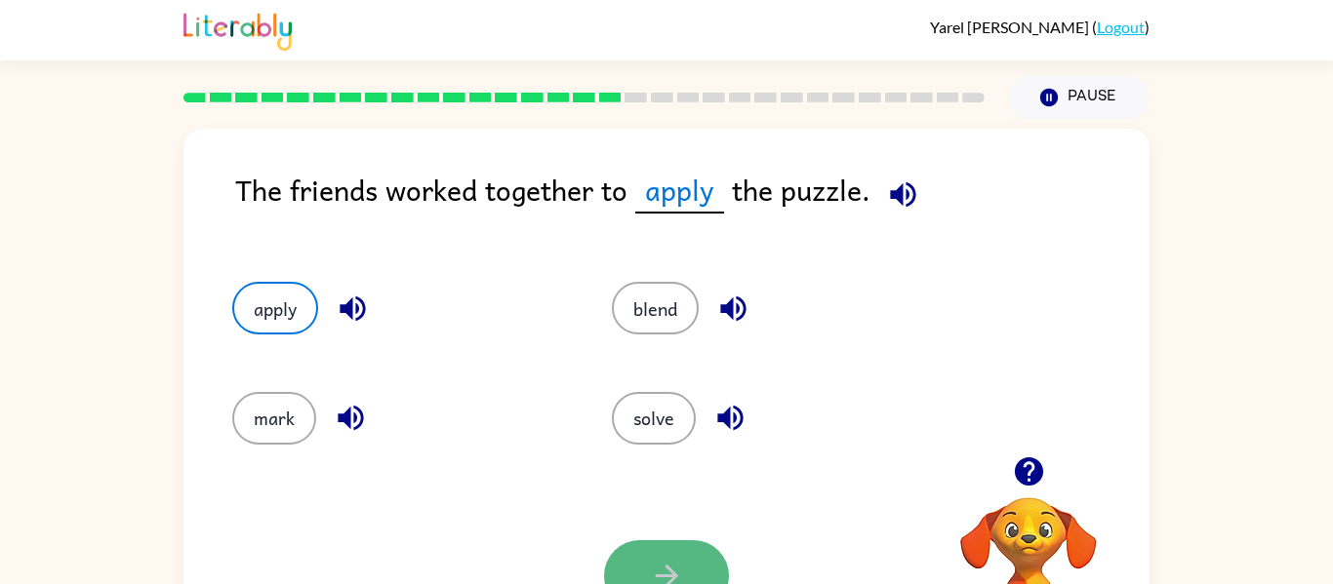
click at [692, 573] on button "button" at bounding box center [666, 576] width 125 height 71
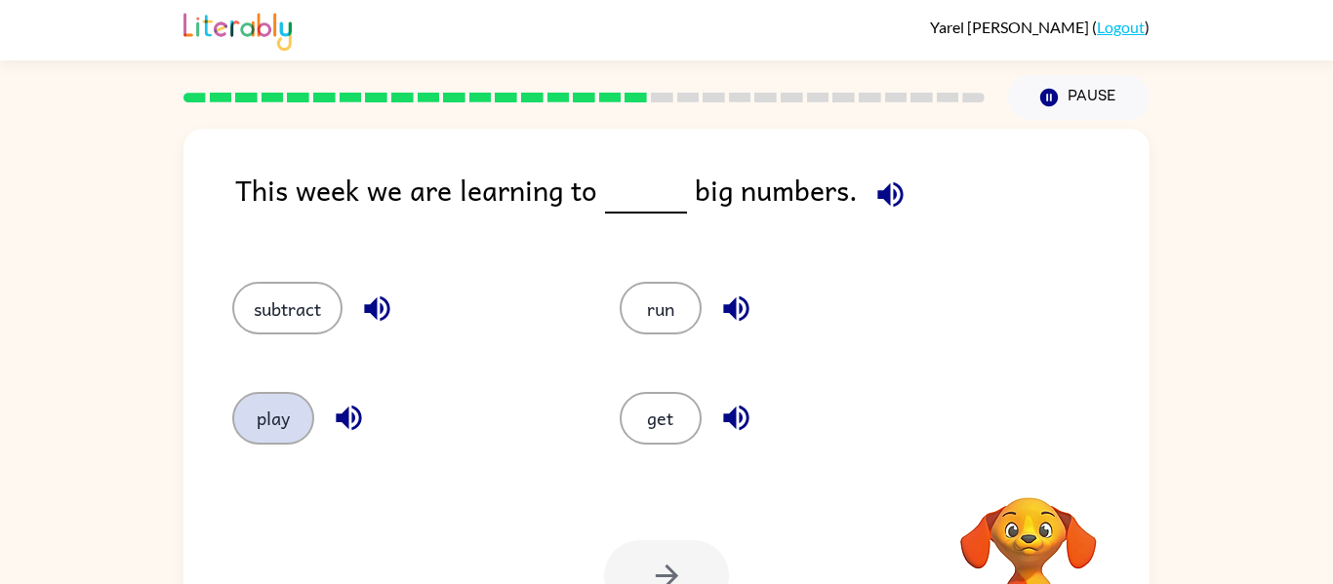
click at [281, 422] on button "play" at bounding box center [273, 418] width 82 height 53
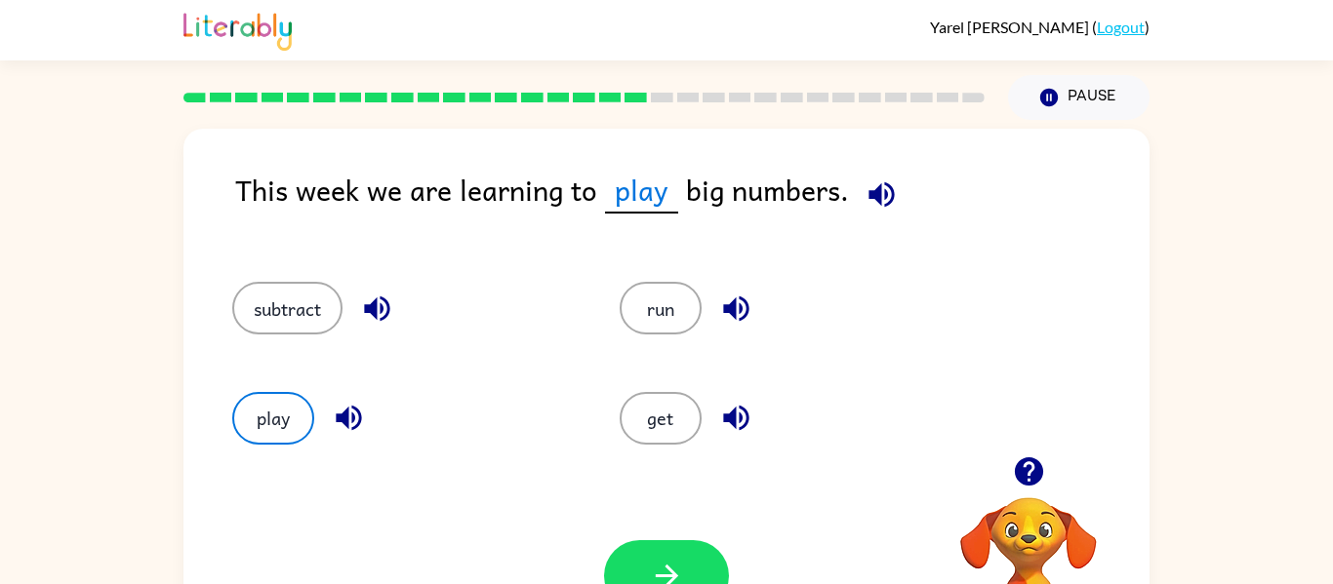
click at [664, 515] on div "Your browser must support playing .mp4 files to use Literably. Please try using…" at bounding box center [666, 576] width 966 height 220
click at [647, 566] on button "button" at bounding box center [666, 576] width 125 height 71
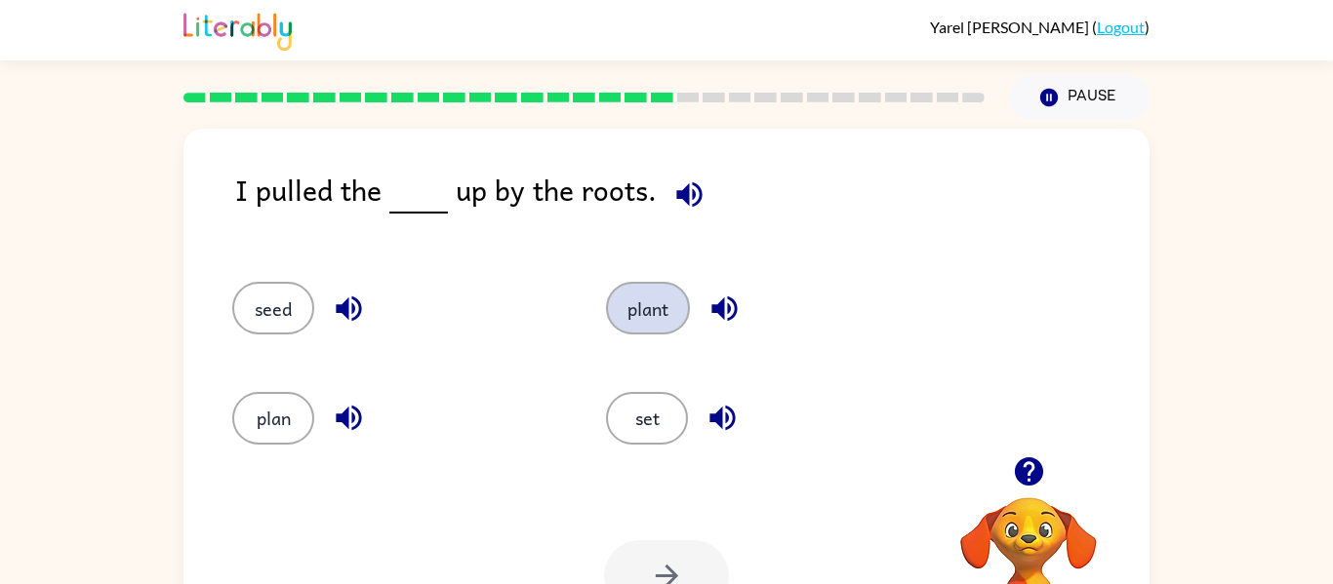
click at [621, 314] on button "plant" at bounding box center [648, 308] width 84 height 53
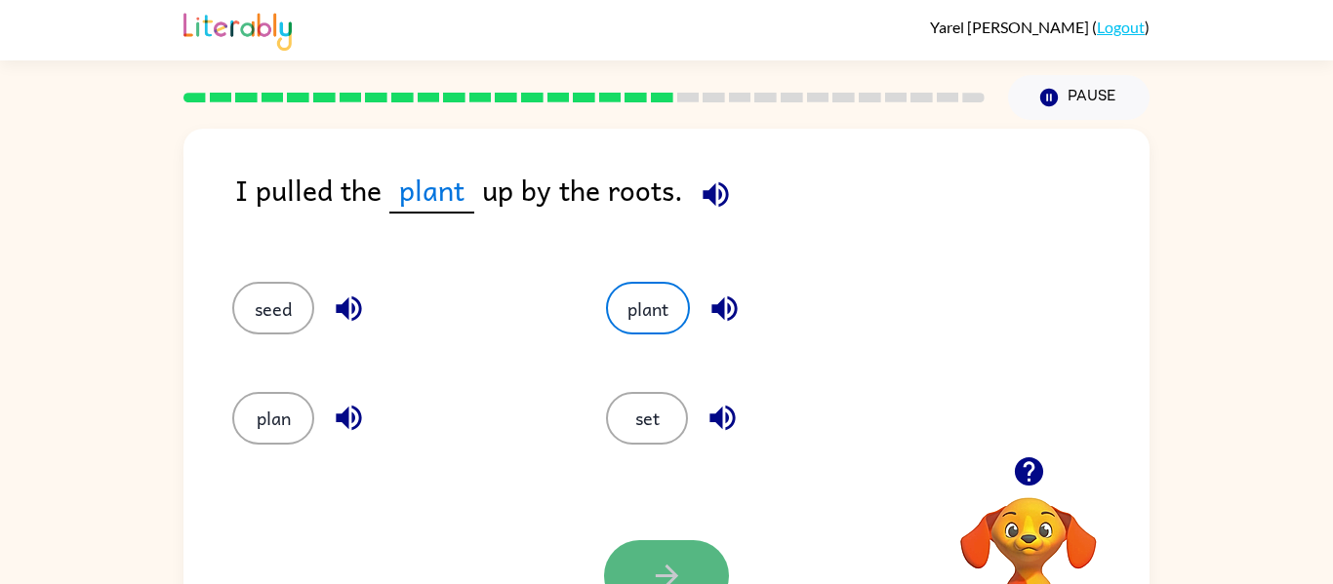
click at [667, 578] on icon "button" at bounding box center [667, 576] width 34 height 34
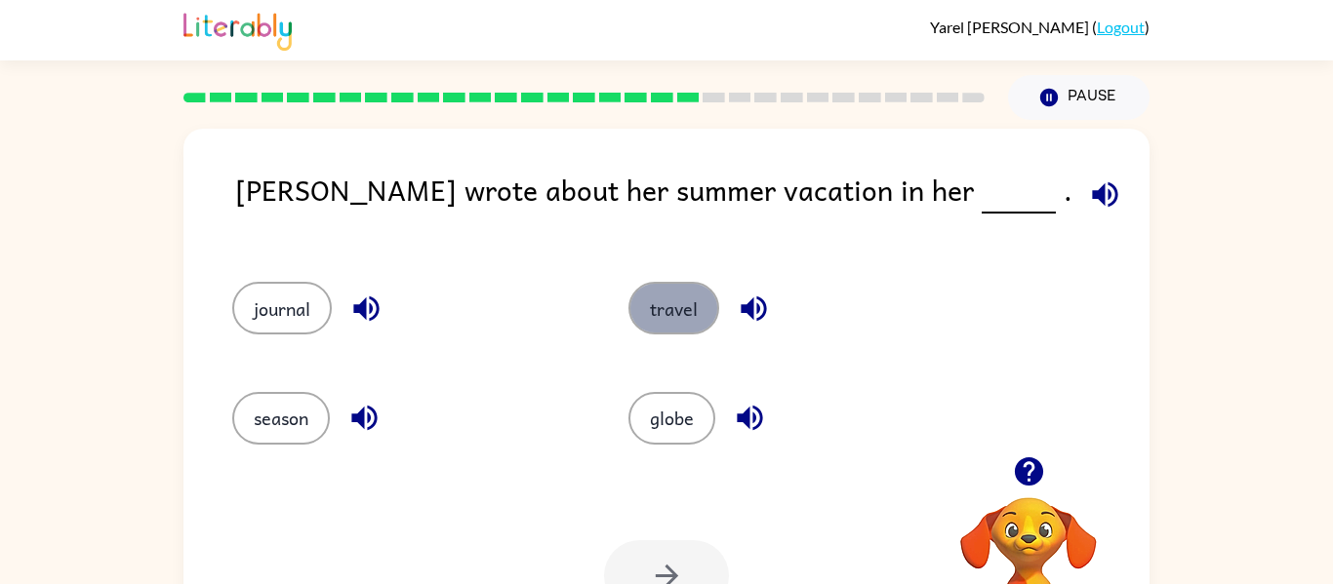
click at [661, 328] on button "travel" at bounding box center [673, 308] width 91 height 53
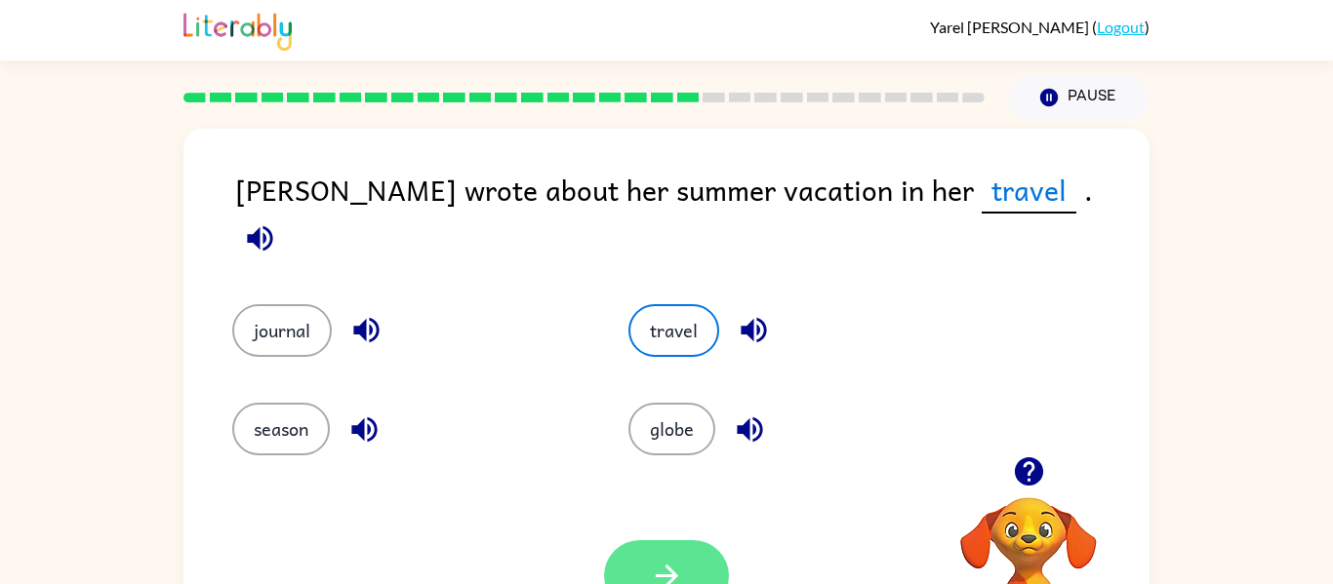
click at [668, 561] on icon "button" at bounding box center [667, 576] width 34 height 34
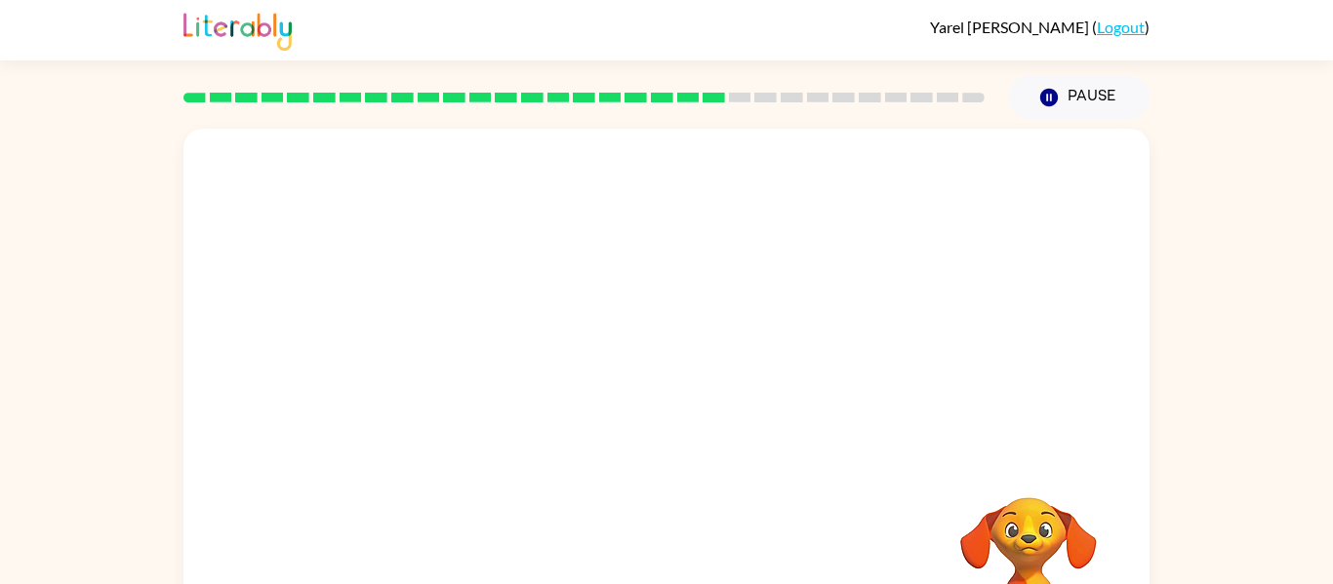
click at [662, 561] on div "Your browser must support playing .mp4 files to use Literably. Please try using…" at bounding box center [666, 407] width 966 height 557
click at [1050, 106] on icon "Pause" at bounding box center [1048, 97] width 21 height 21
